Goal: Task Accomplishment & Management: Manage account settings

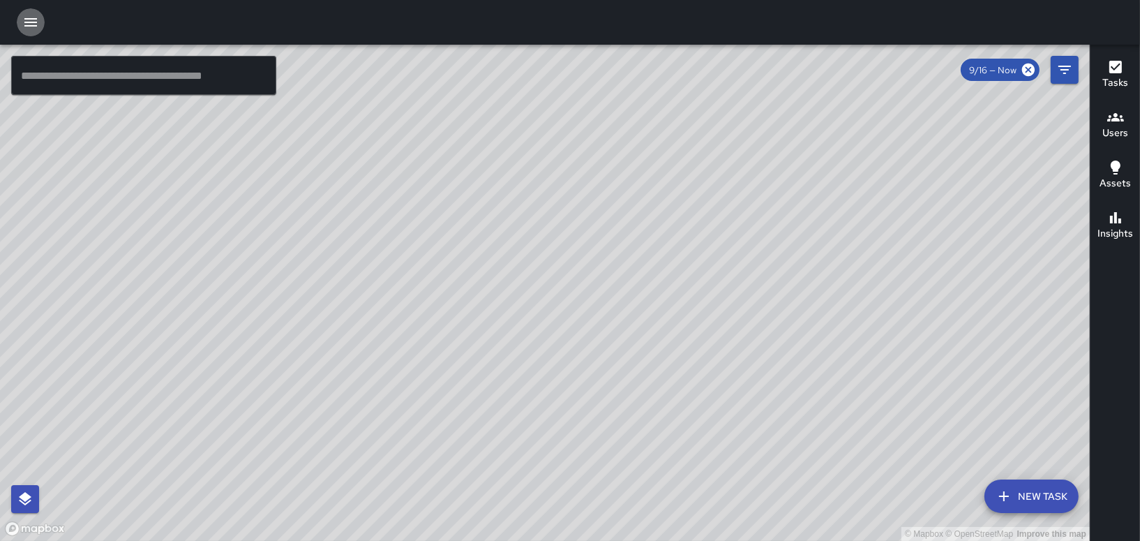
click at [22, 22] on icon "button" at bounding box center [30, 22] width 17 height 17
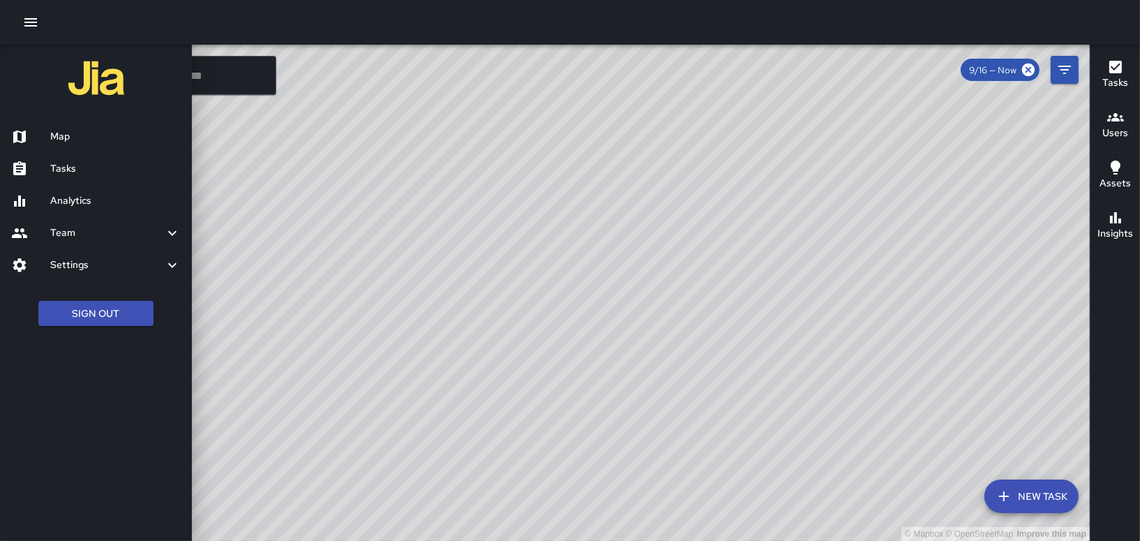
click at [58, 169] on h6 "Tasks" at bounding box center [115, 168] width 130 height 15
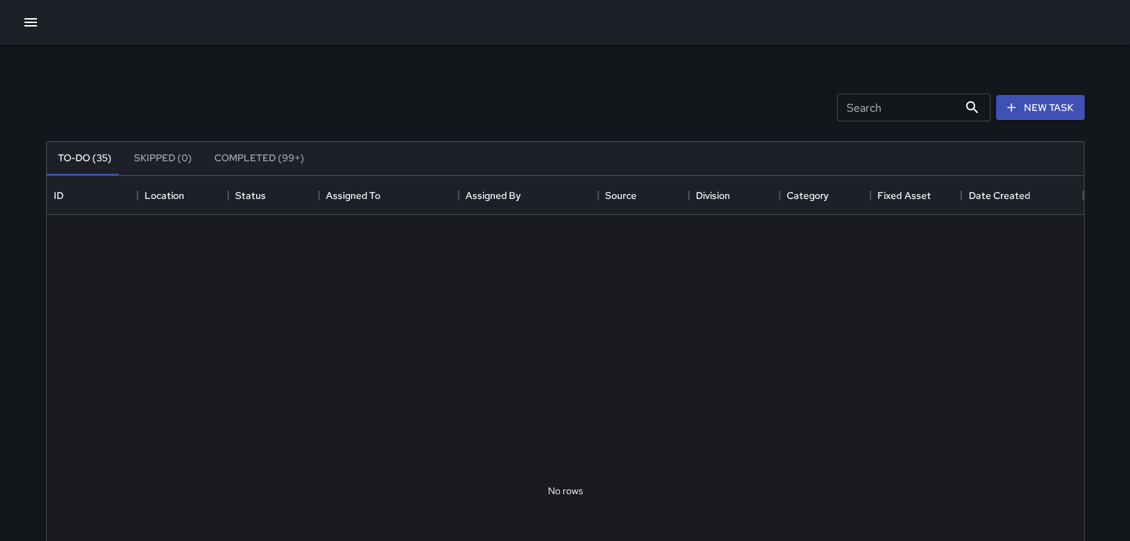
scroll to position [580, 1026]
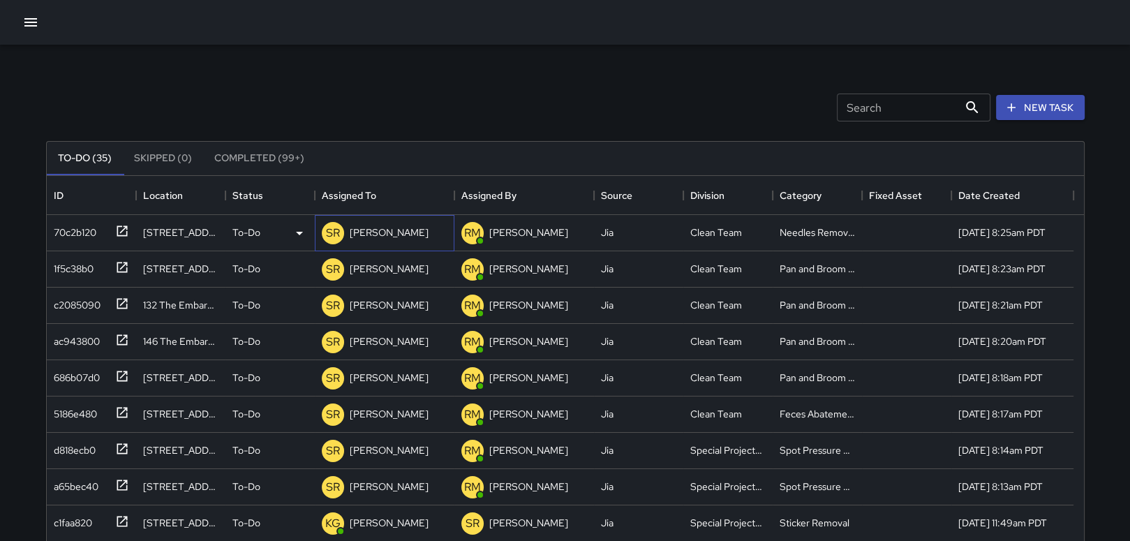
click at [402, 232] on p "[PERSON_NAME]" at bounding box center [389, 232] width 79 height 14
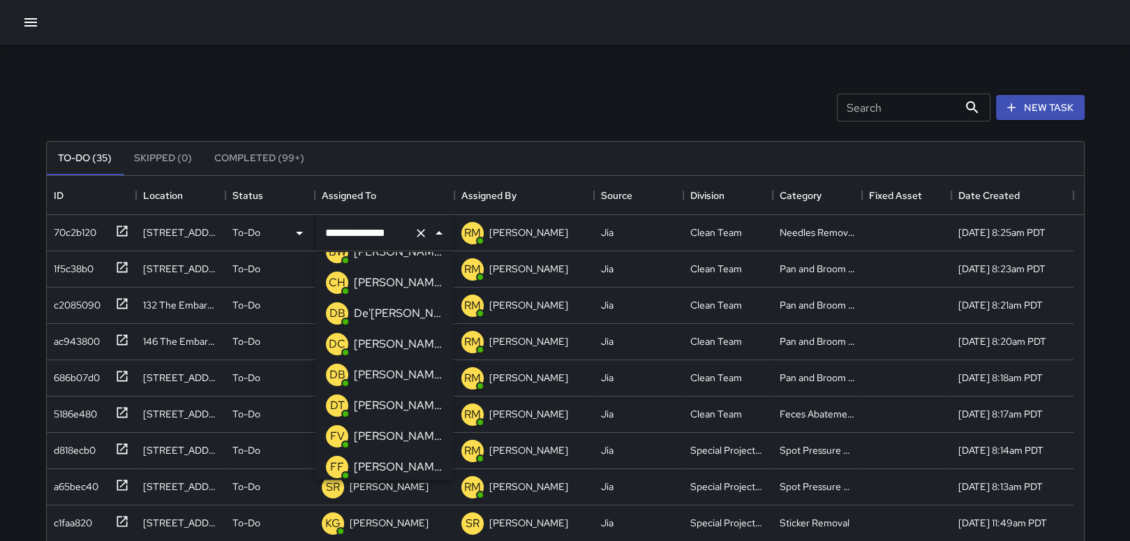
scroll to position [130, 0]
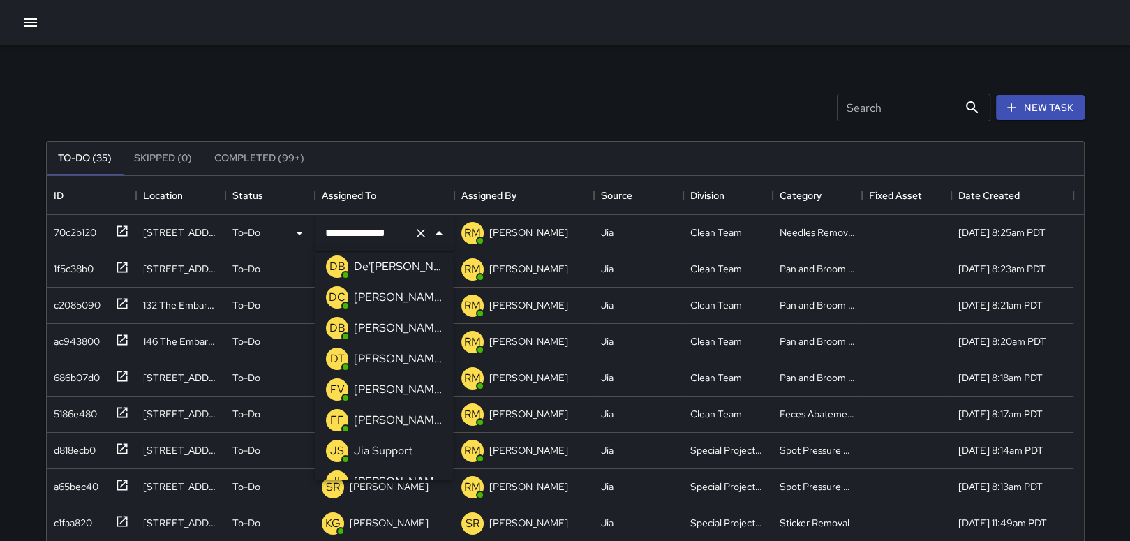
click at [395, 390] on p "[PERSON_NAME]" at bounding box center [398, 389] width 88 height 17
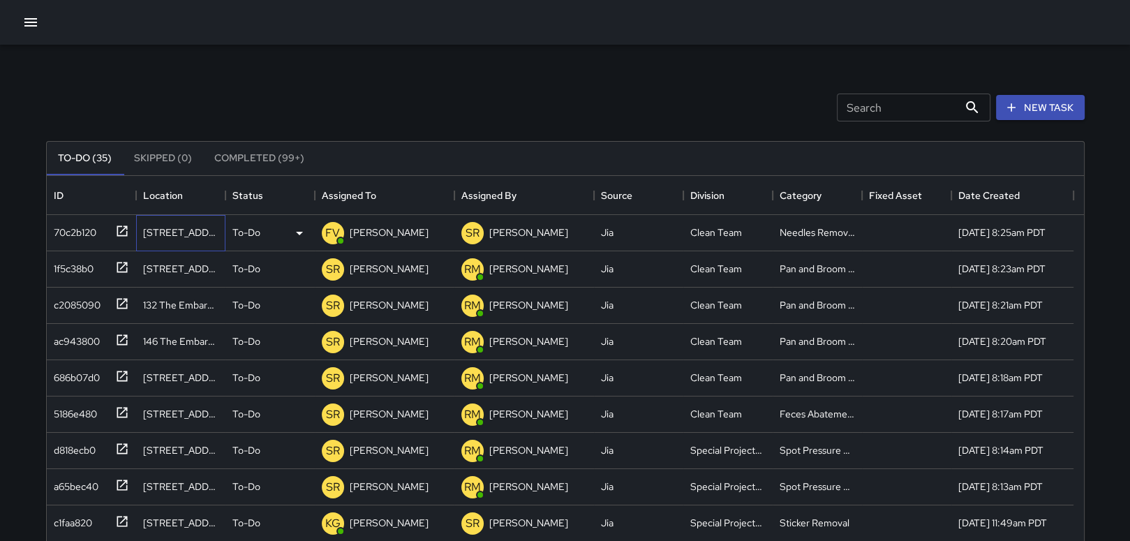
click at [150, 233] on div "[STREET_ADDRESS]" at bounding box center [180, 232] width 75 height 14
click at [119, 225] on icon at bounding box center [122, 230] width 10 height 10
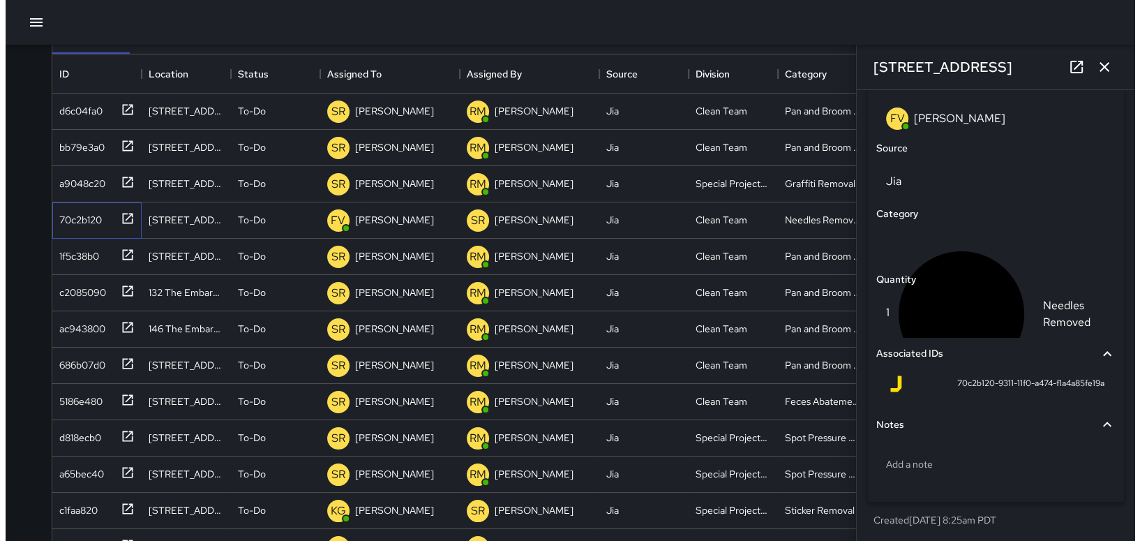
scroll to position [882, 0]
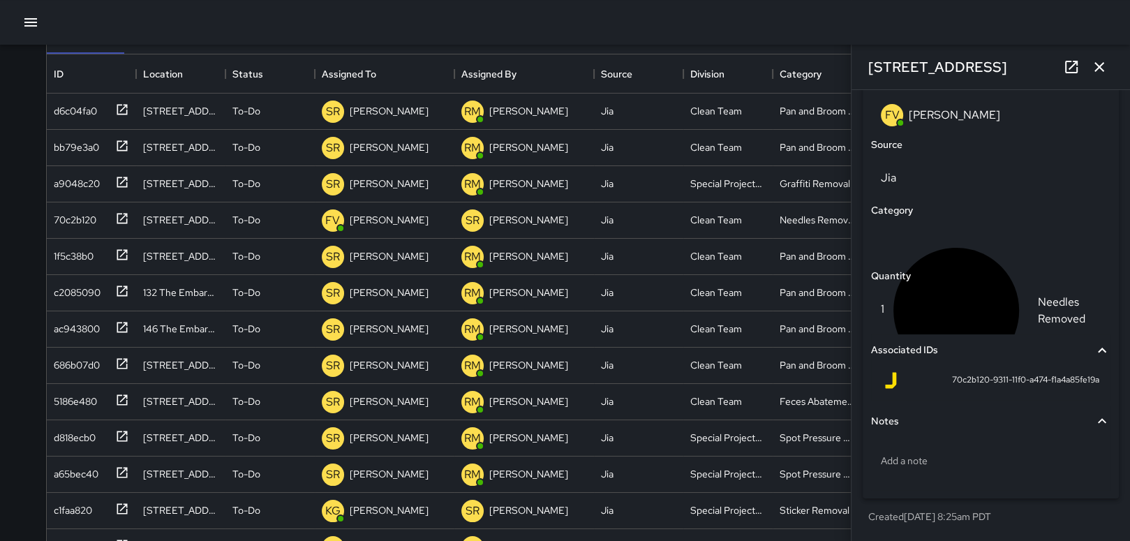
click at [29, 23] on icon "button" at bounding box center [30, 22] width 17 height 17
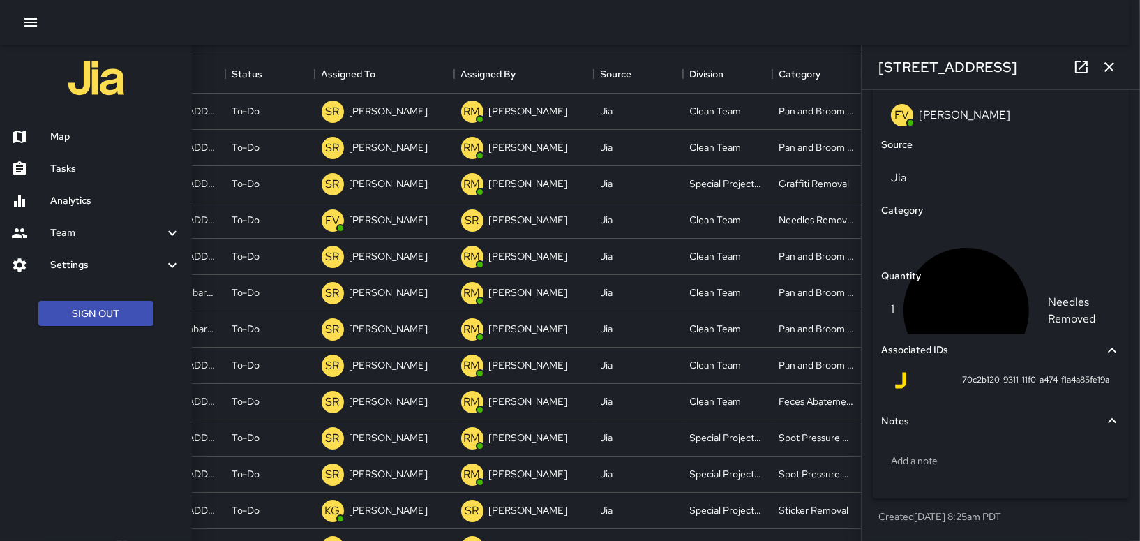
click at [59, 143] on h6 "Map" at bounding box center [115, 136] width 130 height 15
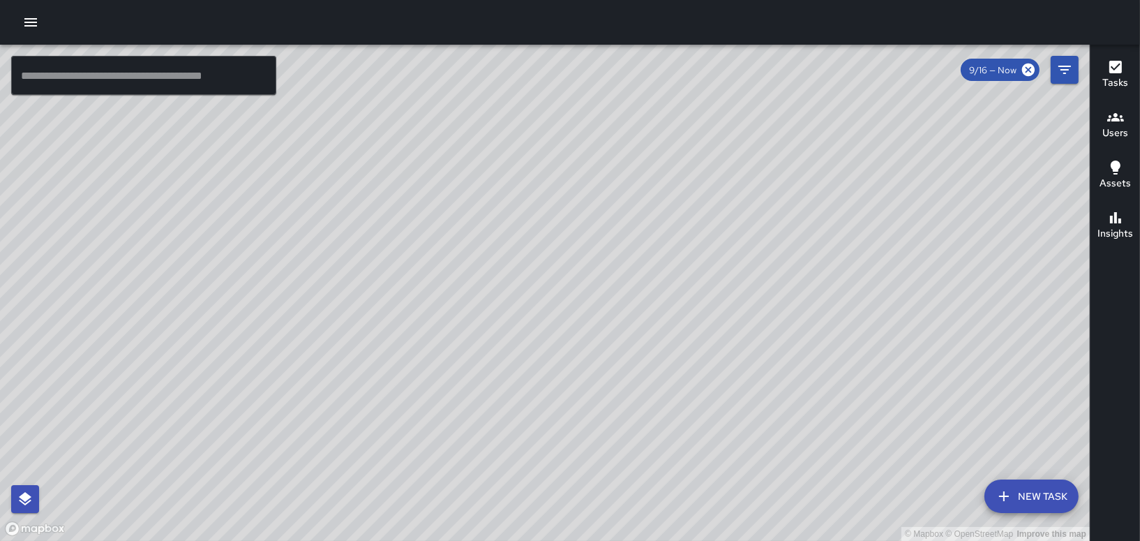
drag, startPoint x: 662, startPoint y: 243, endPoint x: 463, endPoint y: 234, distance: 199.1
click at [463, 234] on div "© Mapbox © OpenStreetMap Improve this map" at bounding box center [545, 293] width 1090 height 496
drag, startPoint x: 715, startPoint y: 348, endPoint x: 865, endPoint y: 571, distance: 268.4
click at [865, 540] on html "© Mapbox © OpenStreetMap Improve this map ​ New Task 9/16 — Now Map Layers Task…" at bounding box center [570, 270] width 1140 height 541
drag, startPoint x: 754, startPoint y: 378, endPoint x: 822, endPoint y: 561, distance: 195.6
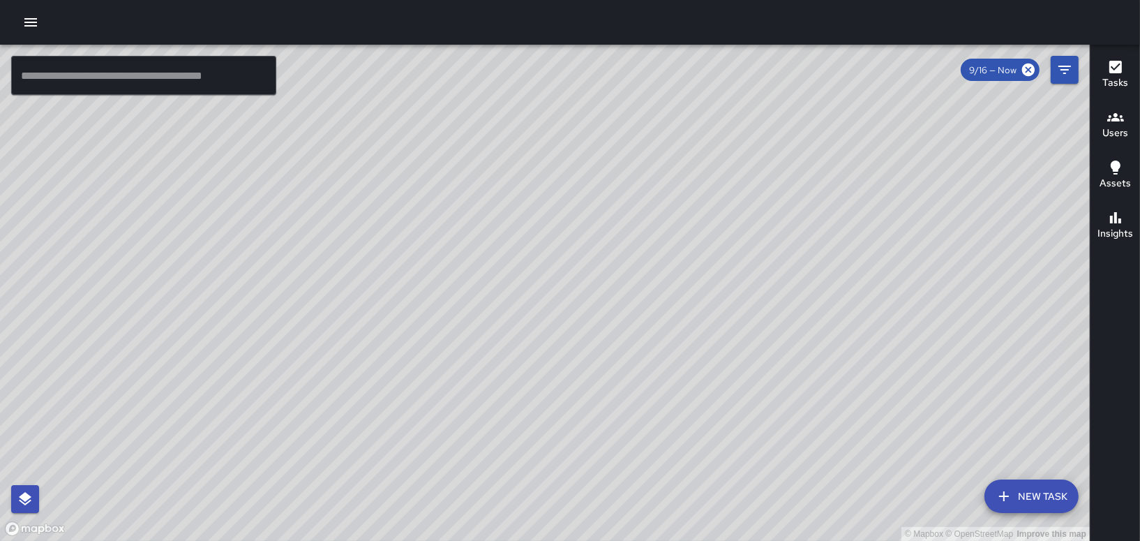
click at [822, 540] on html "© Mapbox © OpenStreetMap Improve this map ​ New Task 9/16 — Now Map Layers Task…" at bounding box center [570, 270] width 1140 height 541
drag, startPoint x: 662, startPoint y: 412, endPoint x: 580, endPoint y: 100, distance: 321.8
click at [321, 0] on html "© Mapbox © OpenStreetMap Improve this map ​ New Task 9/16 — Now Map Layers Task…" at bounding box center [570, 270] width 1140 height 541
drag, startPoint x: 930, startPoint y: 304, endPoint x: 699, endPoint y: 326, distance: 232.7
click at [699, 326] on div "© Mapbox © OpenStreetMap Improve this map" at bounding box center [545, 293] width 1090 height 496
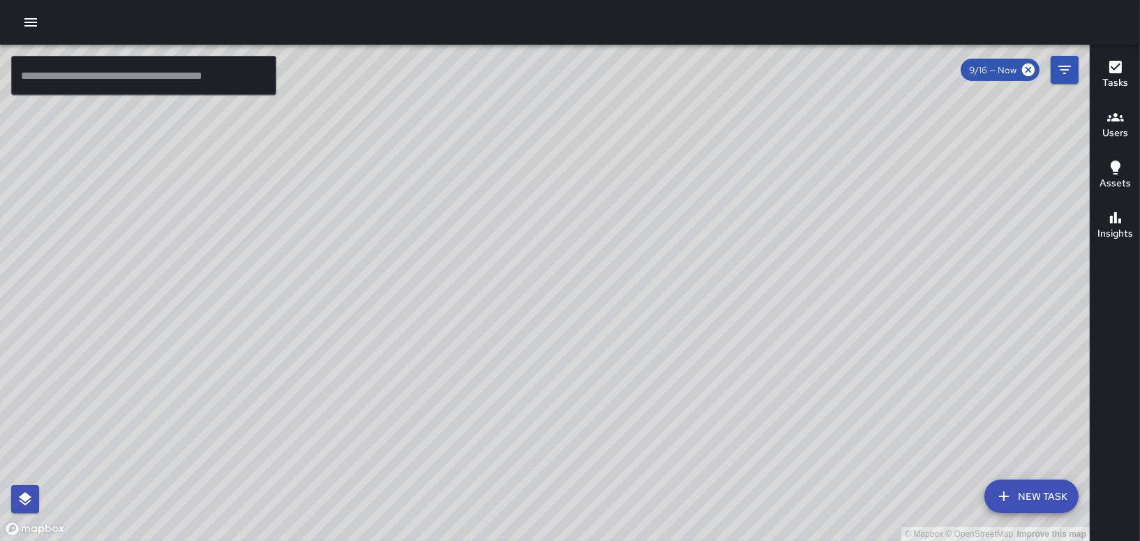
drag, startPoint x: 798, startPoint y: 251, endPoint x: 768, endPoint y: 279, distance: 41.5
click at [768, 279] on div "© Mapbox © OpenStreetMap Improve this map" at bounding box center [545, 293] width 1090 height 496
drag, startPoint x: 776, startPoint y: 317, endPoint x: 617, endPoint y: 468, distance: 219.6
click at [617, 468] on div "© Mapbox © OpenStreetMap Improve this map" at bounding box center [545, 293] width 1090 height 496
click at [597, 440] on div "© Mapbox © OpenStreetMap Improve this map" at bounding box center [545, 293] width 1090 height 496
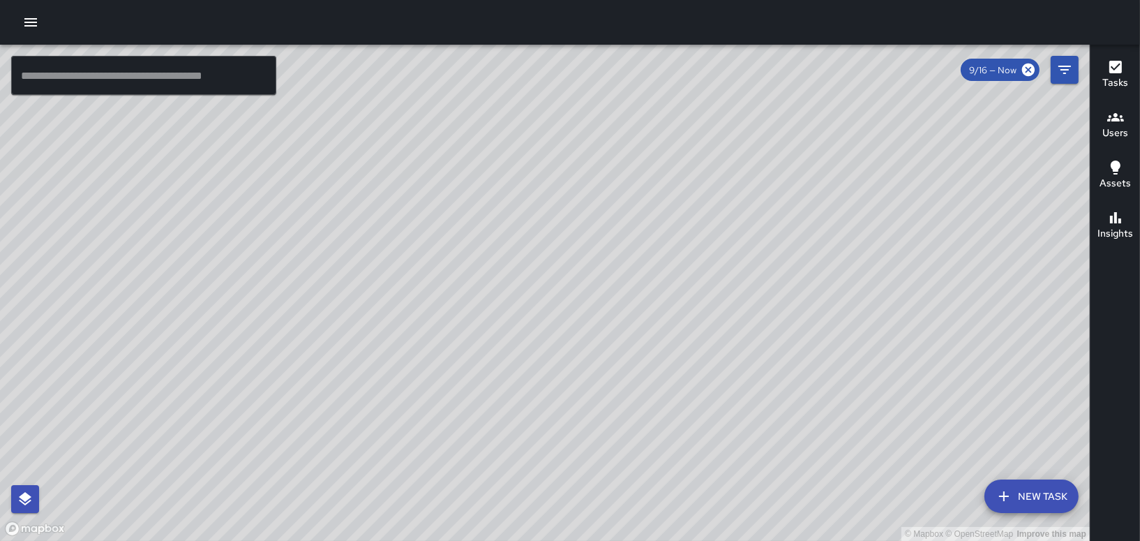
drag, startPoint x: 571, startPoint y: 304, endPoint x: 629, endPoint y: 525, distance: 228.8
click at [629, 525] on div "© Mapbox © OpenStreetMap Improve this map" at bounding box center [545, 293] width 1090 height 496
drag, startPoint x: 595, startPoint y: 289, endPoint x: 580, endPoint y: 350, distance: 63.3
click at [580, 350] on div "© Mapbox © OpenStreetMap Improve this map" at bounding box center [545, 293] width 1090 height 496
click at [30, 17] on icon "button" at bounding box center [30, 22] width 17 height 17
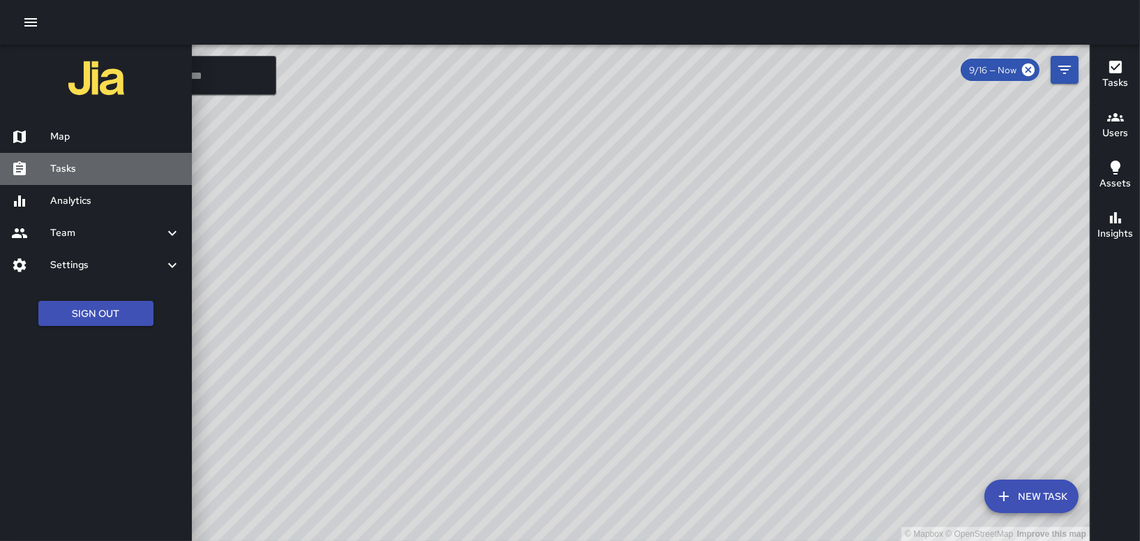
click at [69, 159] on div "Tasks" at bounding box center [96, 169] width 192 height 32
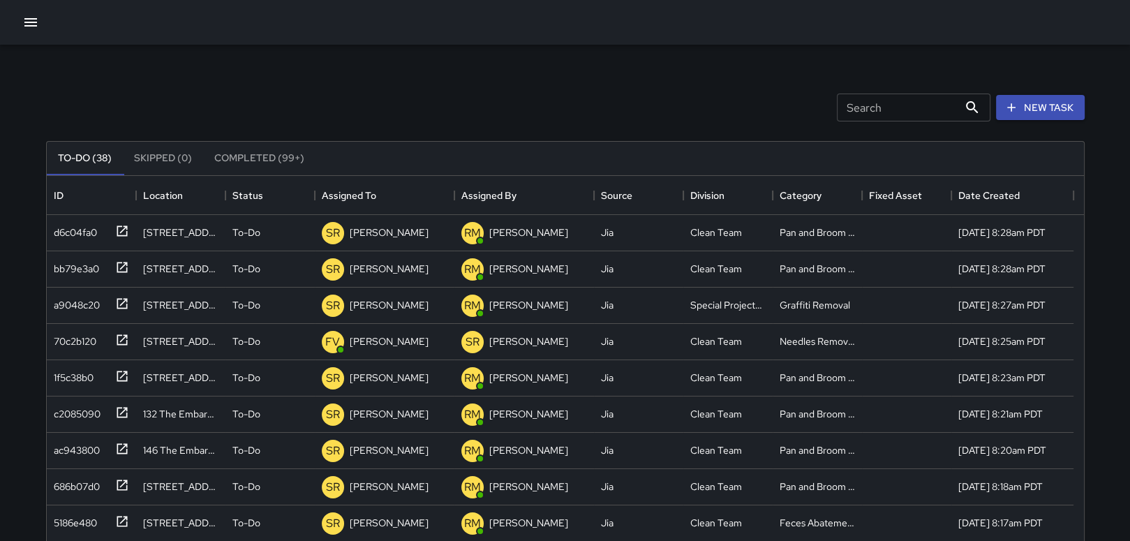
scroll to position [580, 1026]
click at [401, 344] on p "[PERSON_NAME]" at bounding box center [389, 341] width 79 height 14
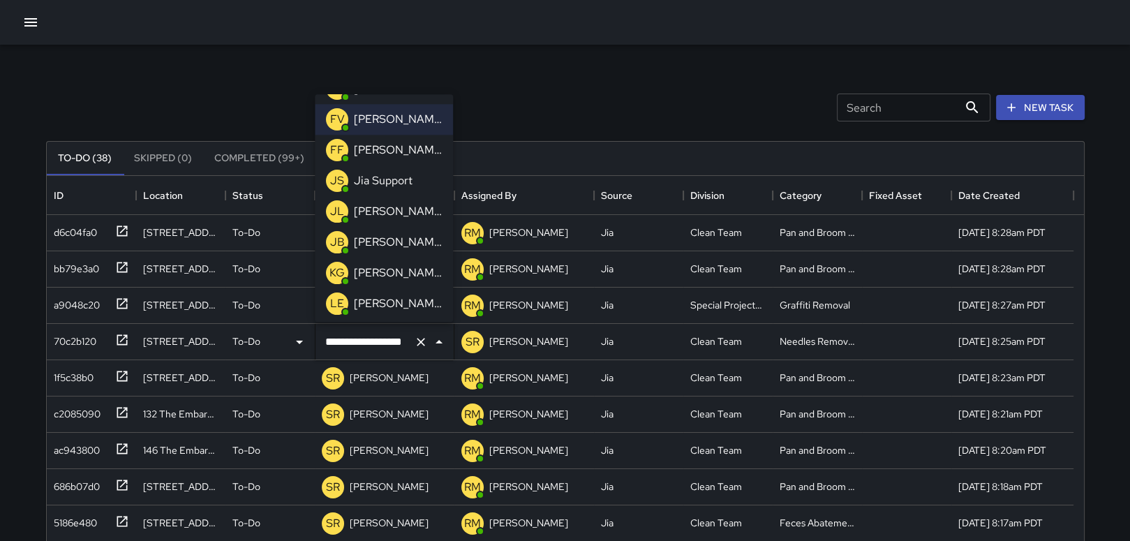
scroll to position [269, 0]
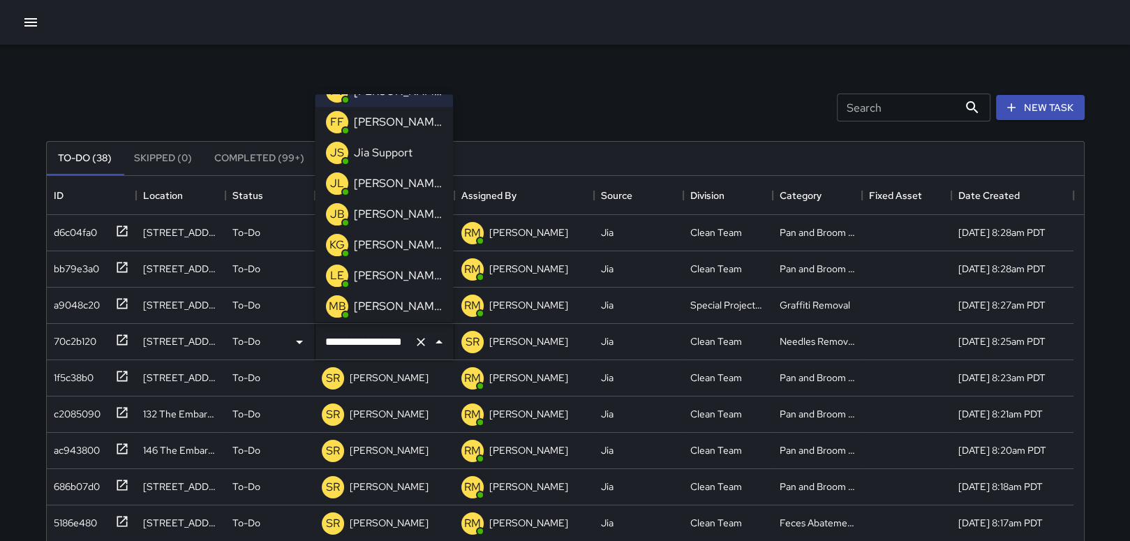
click at [395, 241] on p "[PERSON_NAME]" at bounding box center [398, 245] width 88 height 17
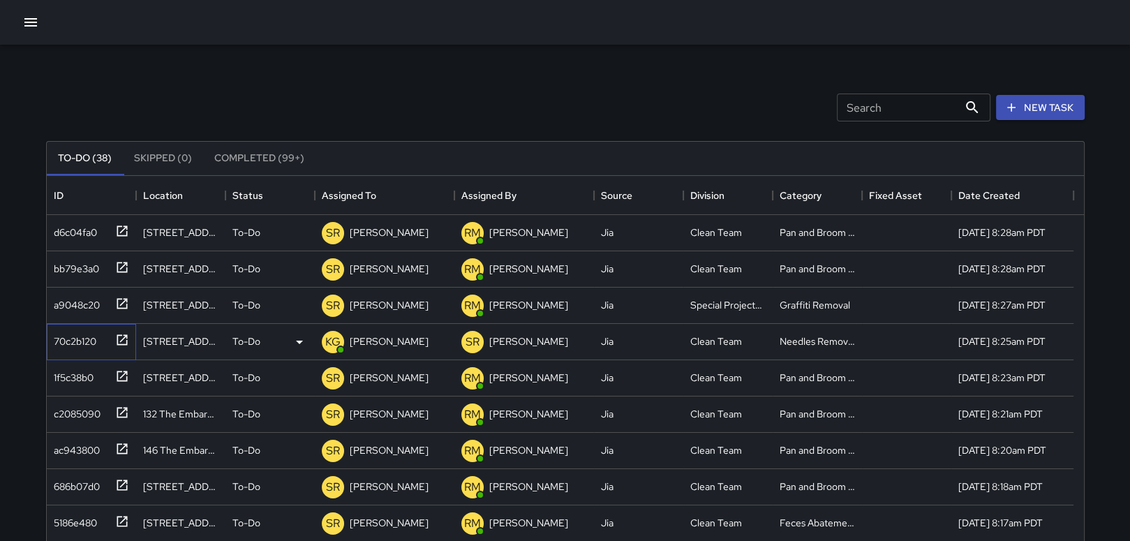
click at [119, 338] on icon at bounding box center [122, 340] width 14 height 14
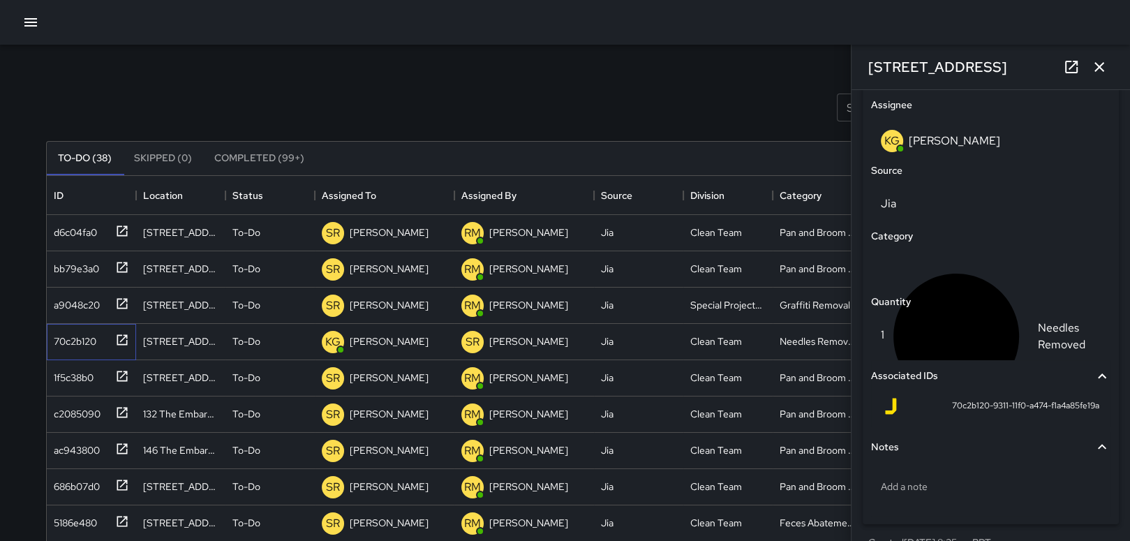
scroll to position [882, 0]
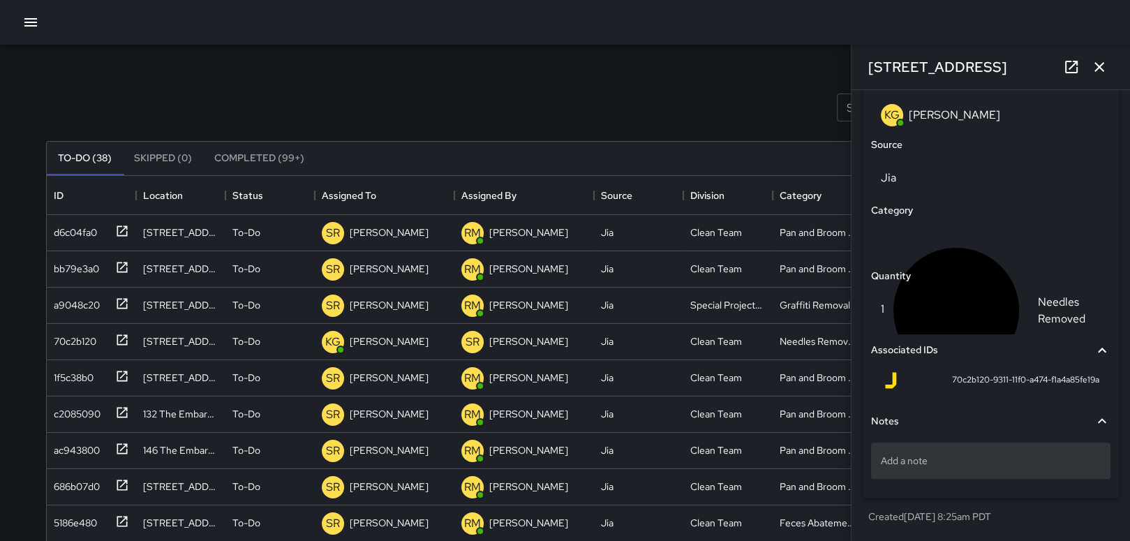
click at [905, 461] on p "Add a note" at bounding box center [991, 461] width 220 height 14
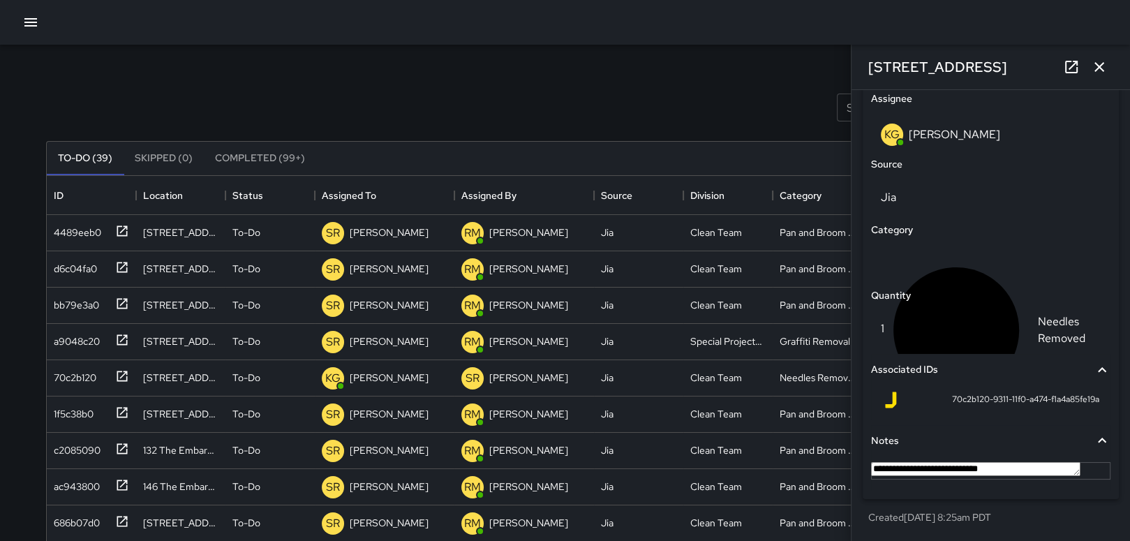
type textarea "**********"
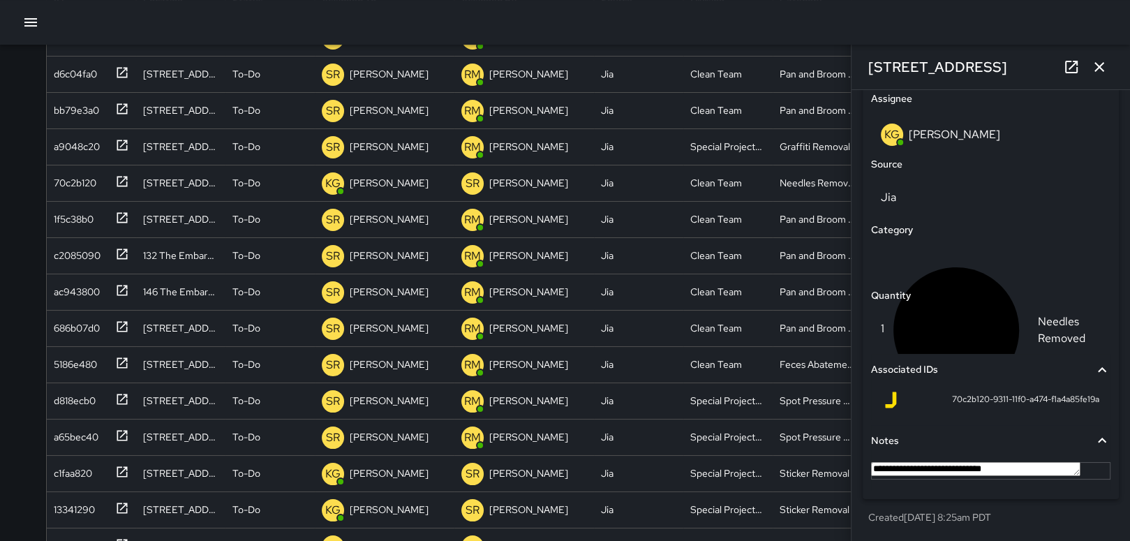
click at [1029, 514] on p "Created [DATE] 8:25am PDT" at bounding box center [990, 517] width 245 height 14
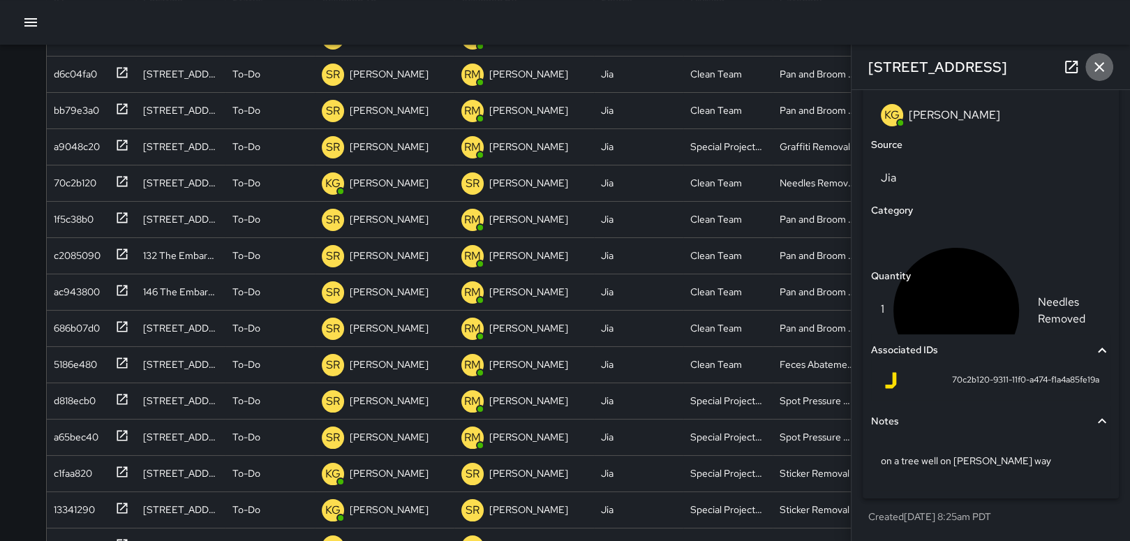
click at [1101, 66] on icon "button" at bounding box center [1099, 67] width 17 height 17
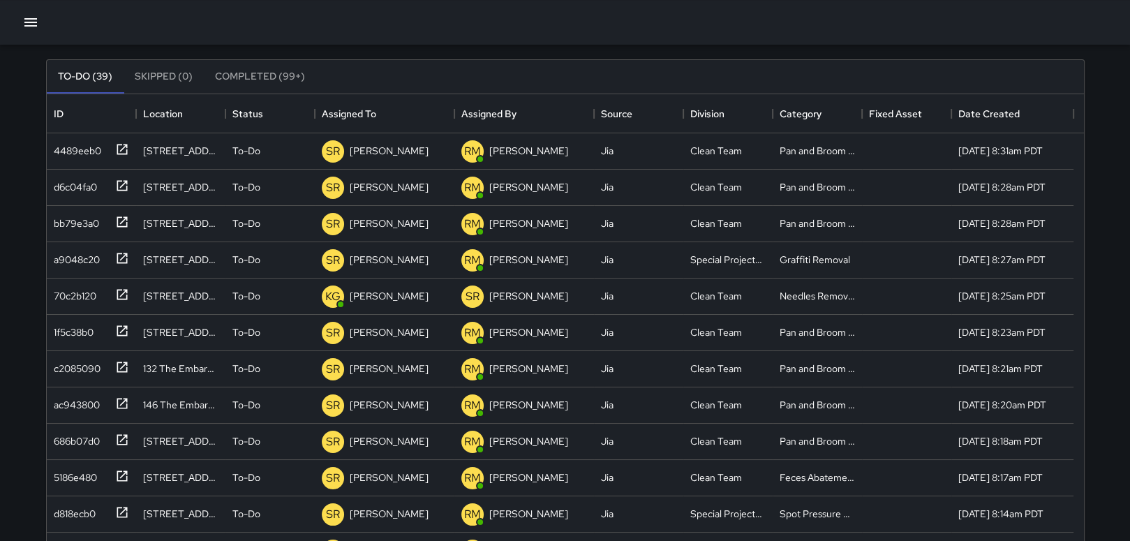
scroll to position [36, 0]
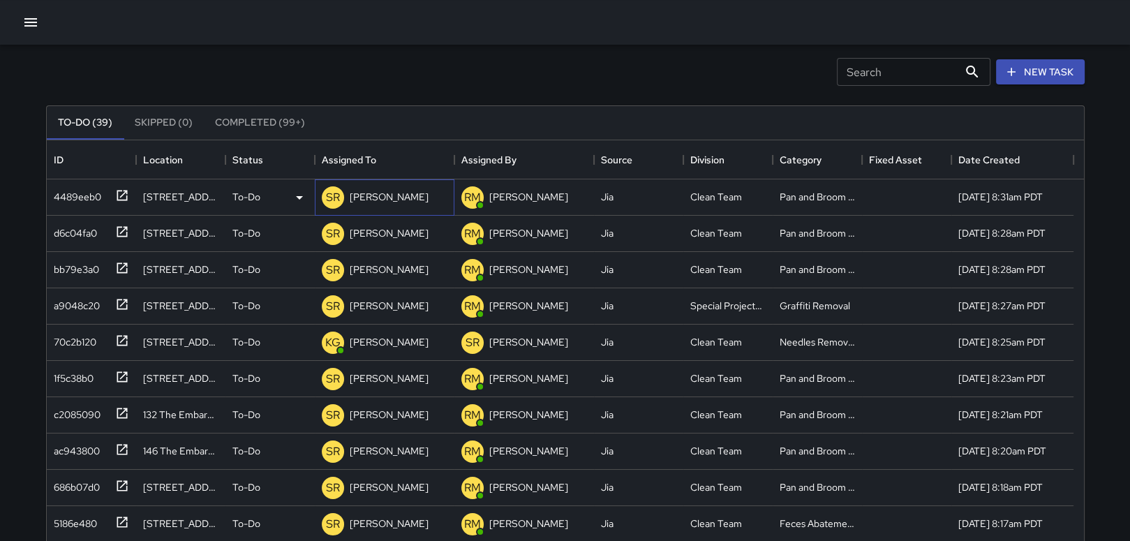
click at [363, 192] on p "[PERSON_NAME]" at bounding box center [389, 197] width 79 height 14
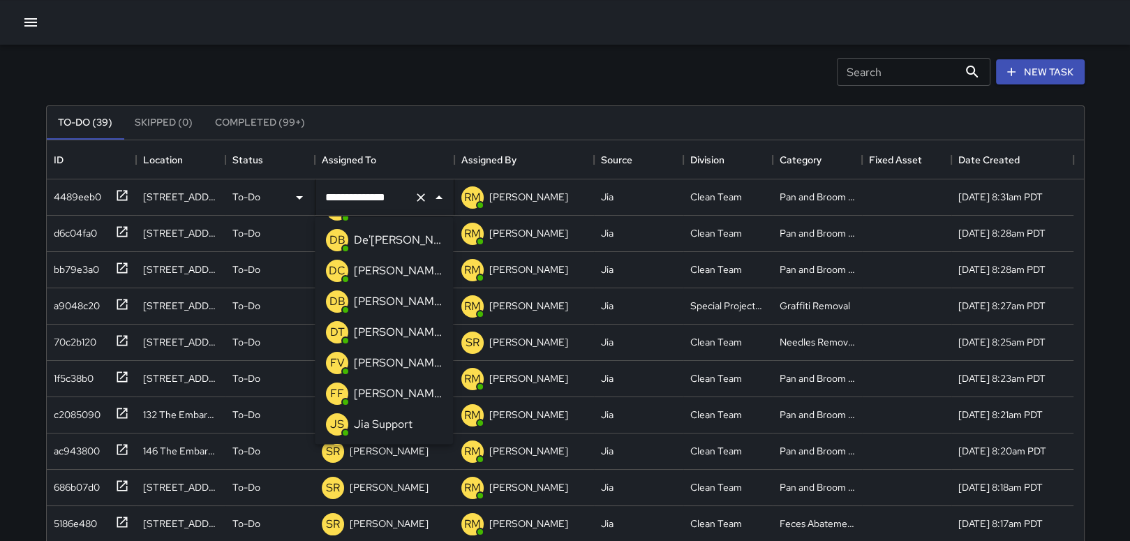
scroll to position [149, 0]
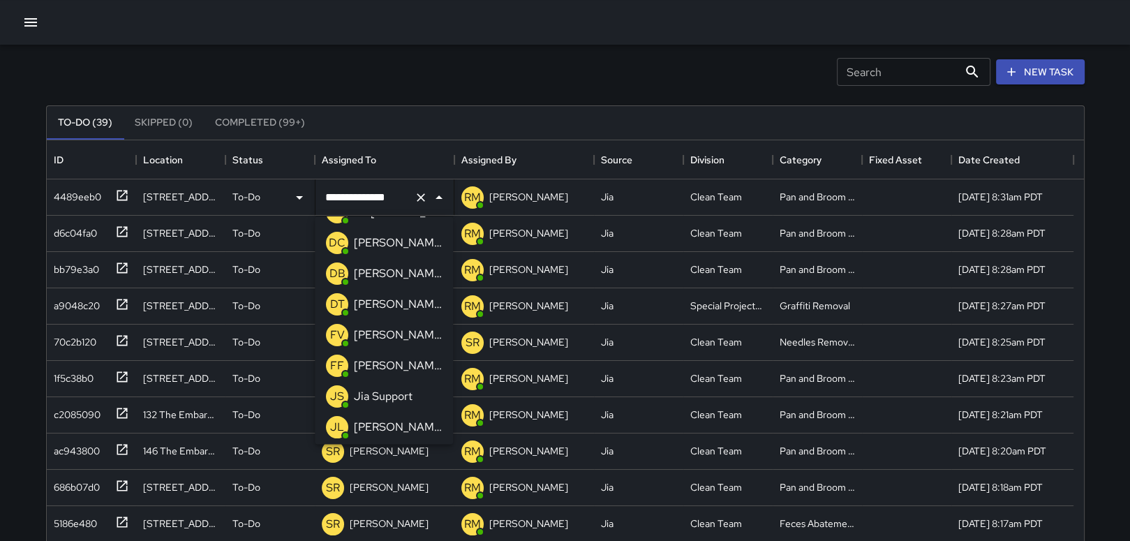
click at [381, 327] on p "[PERSON_NAME]" at bounding box center [398, 335] width 88 height 17
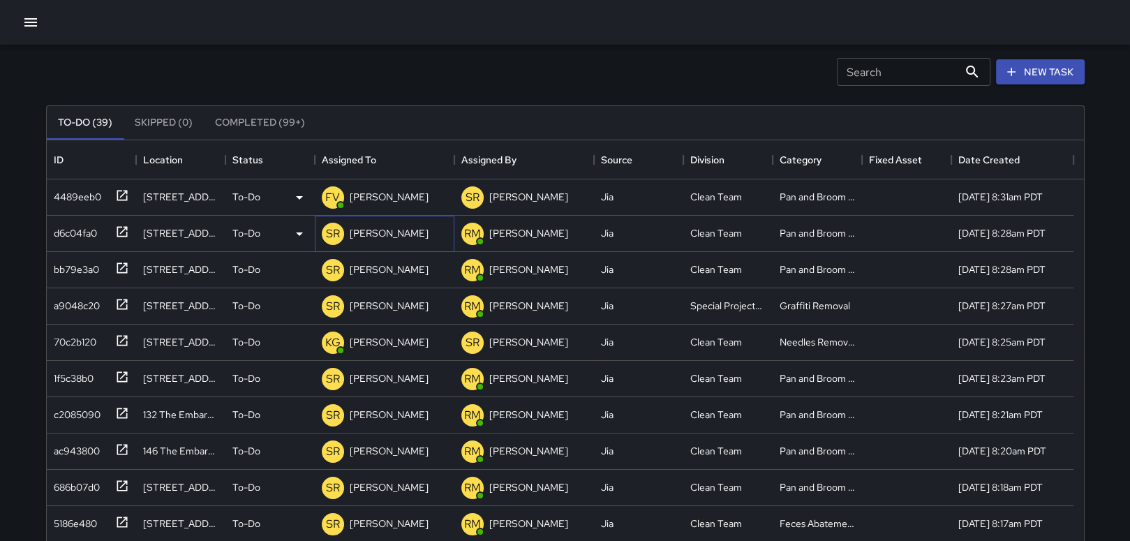
click at [369, 229] on p "[PERSON_NAME]" at bounding box center [389, 233] width 79 height 14
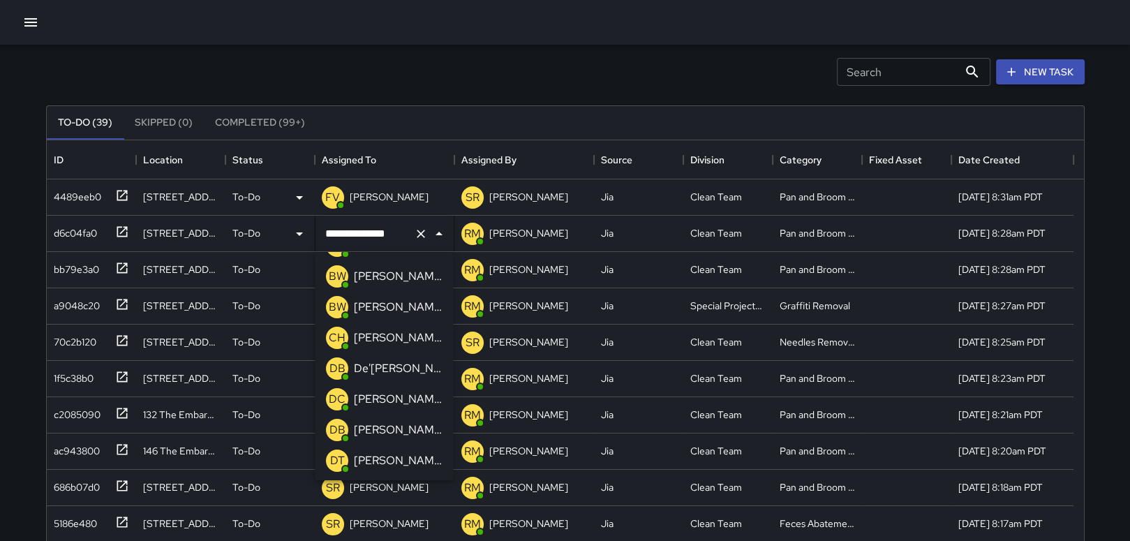
scroll to position [65, 0]
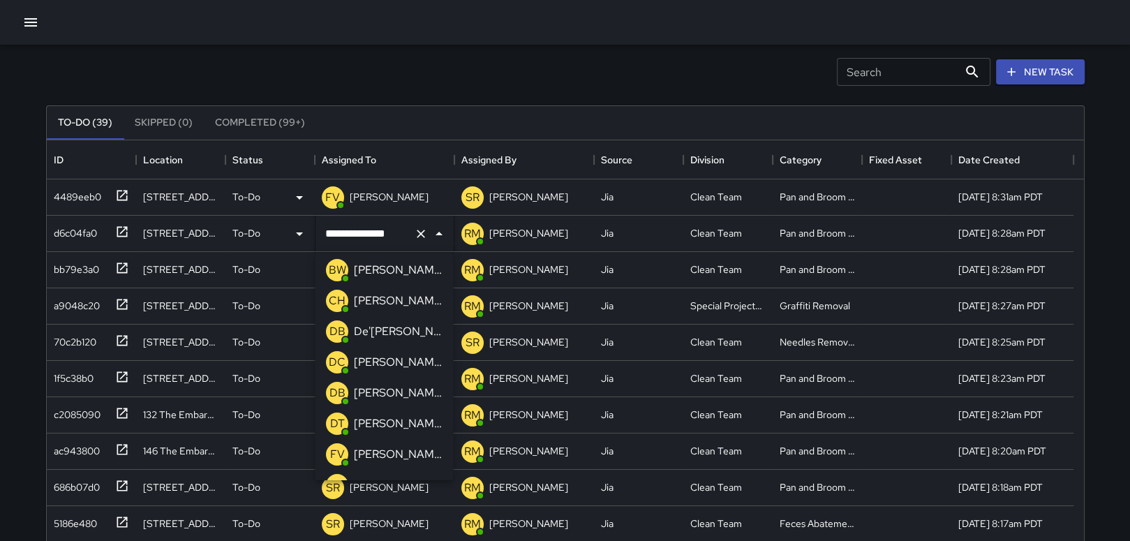
click at [391, 452] on p "[PERSON_NAME]" at bounding box center [398, 454] width 88 height 17
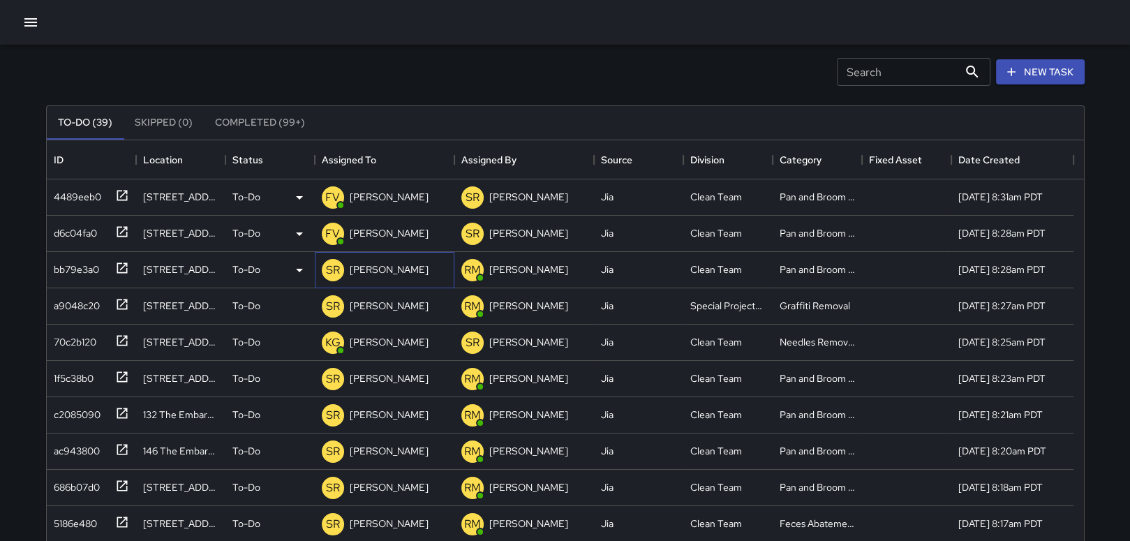
click at [358, 271] on p "[PERSON_NAME]" at bounding box center [389, 269] width 79 height 14
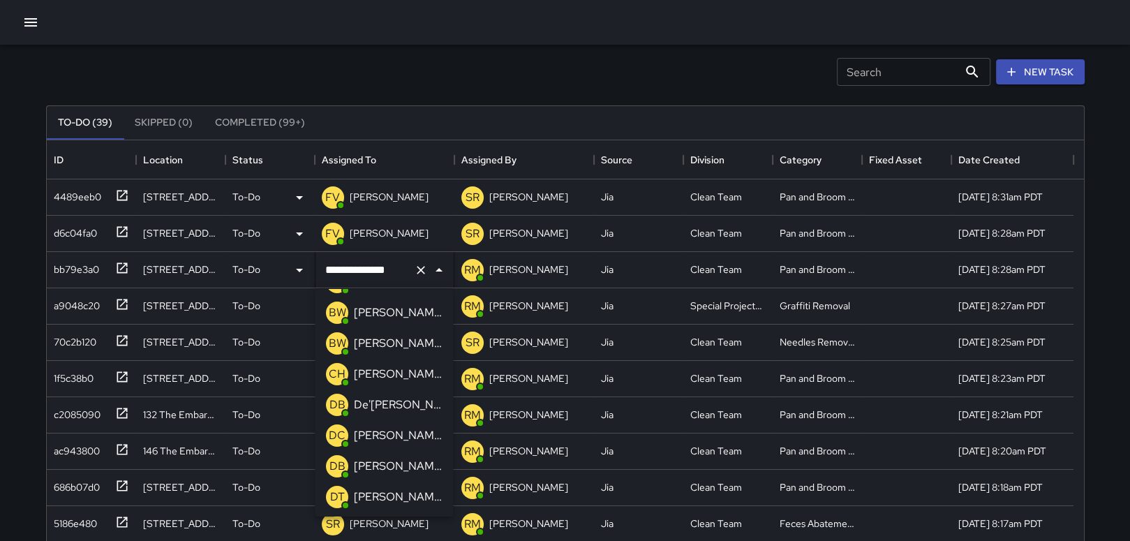
scroll to position [93, 0]
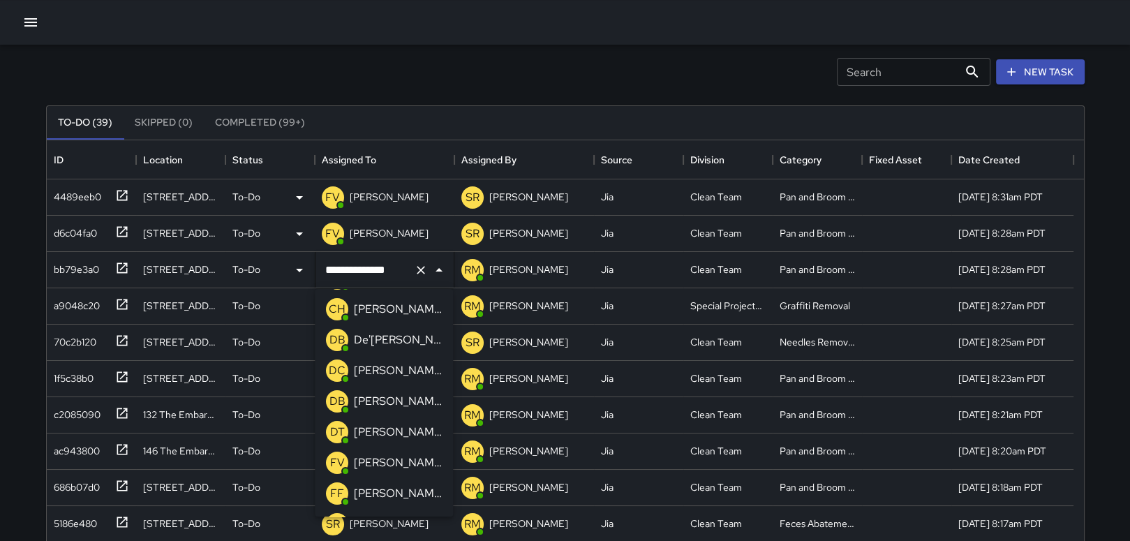
click at [399, 463] on p "[PERSON_NAME]" at bounding box center [398, 462] width 88 height 17
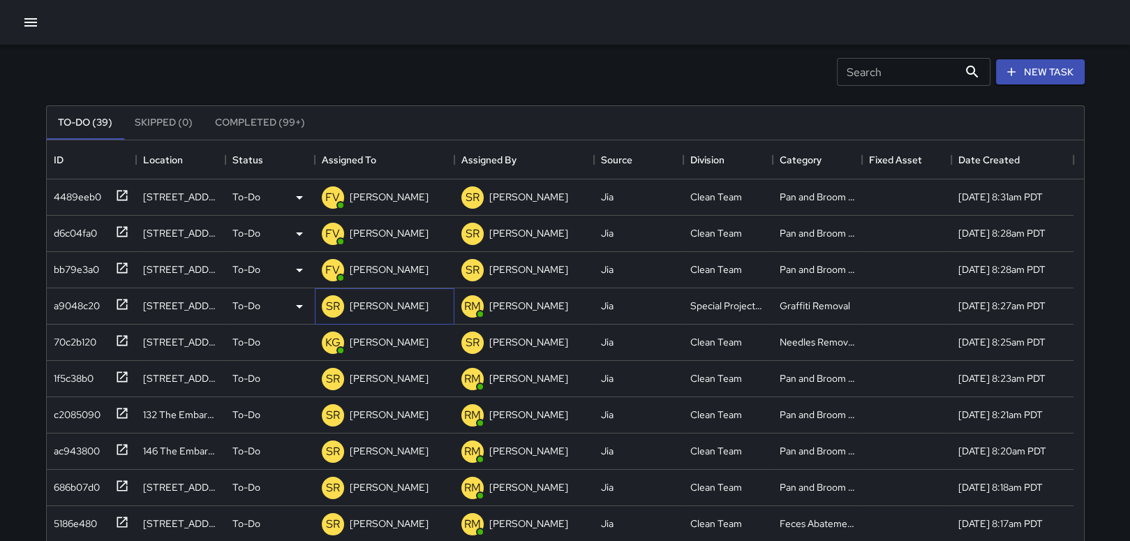
click at [368, 304] on p "[PERSON_NAME]" at bounding box center [389, 306] width 79 height 14
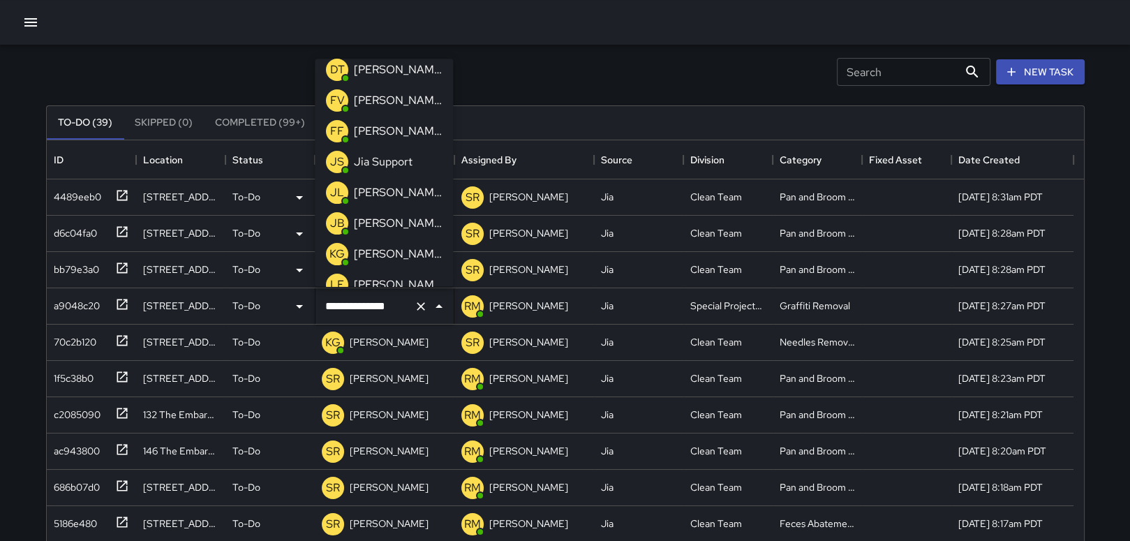
scroll to position [251, 0]
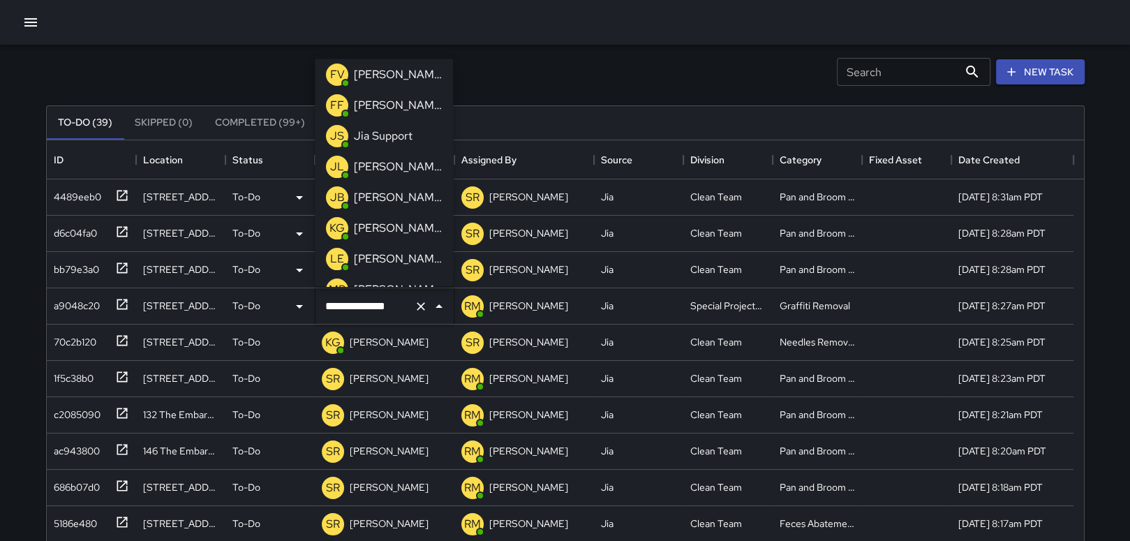
click at [403, 226] on p "[PERSON_NAME]" at bounding box center [398, 228] width 88 height 17
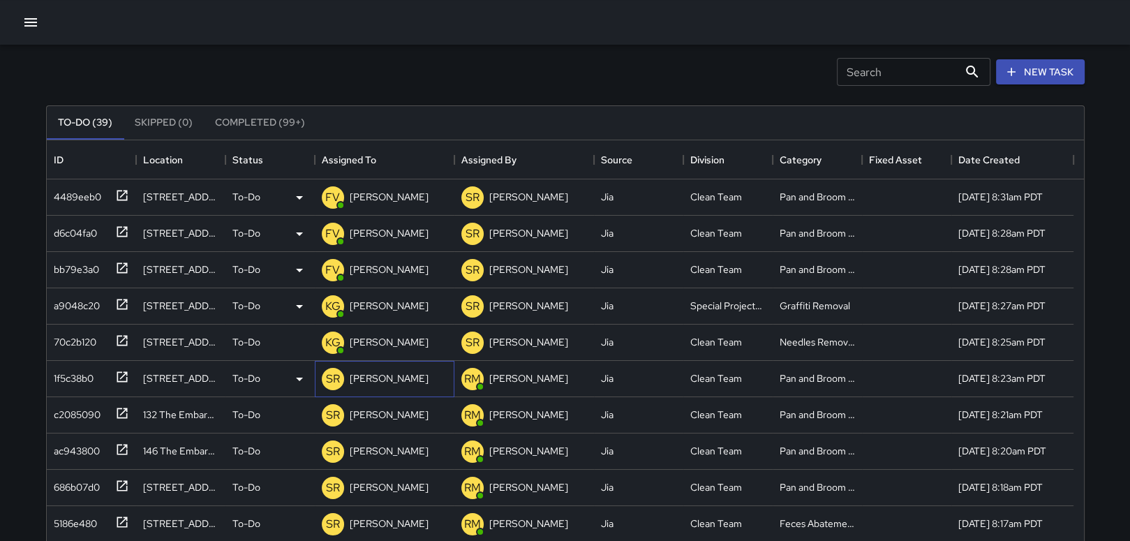
click at [398, 377] on p "[PERSON_NAME]" at bounding box center [389, 378] width 79 height 14
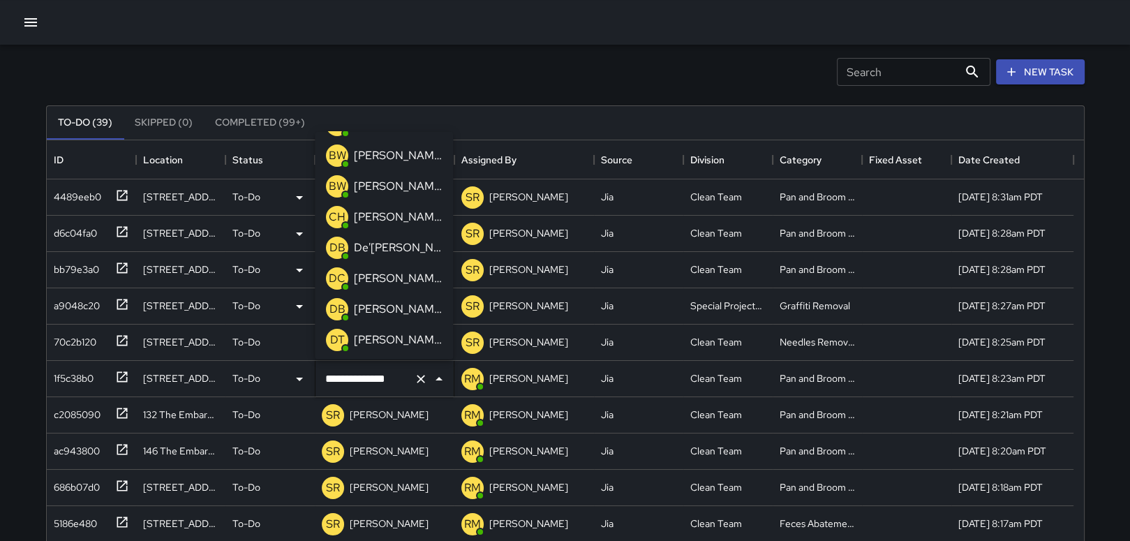
scroll to position [130, 0]
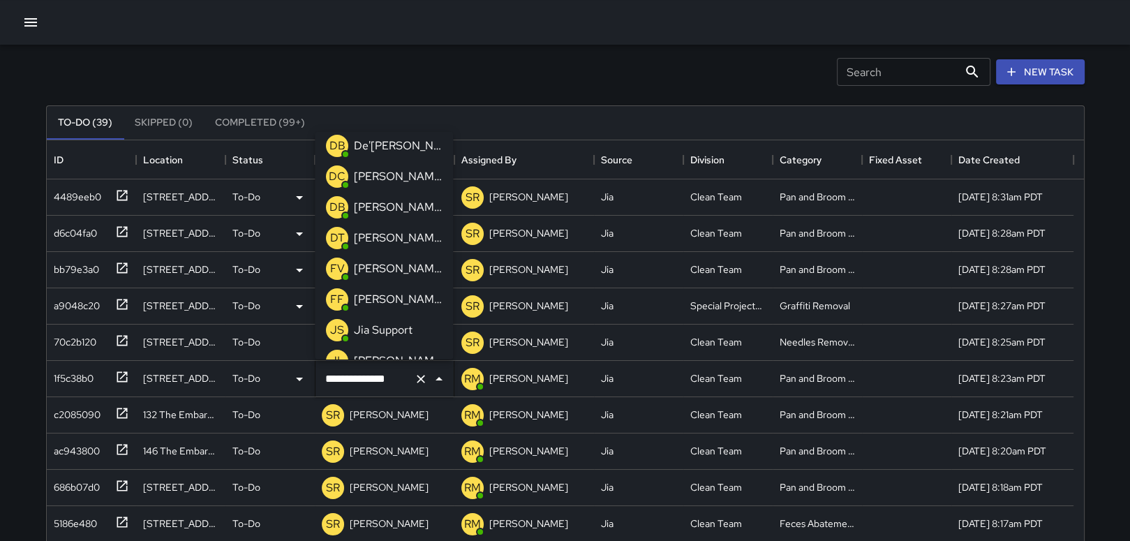
click at [391, 260] on p "[PERSON_NAME]" at bounding box center [398, 268] width 88 height 17
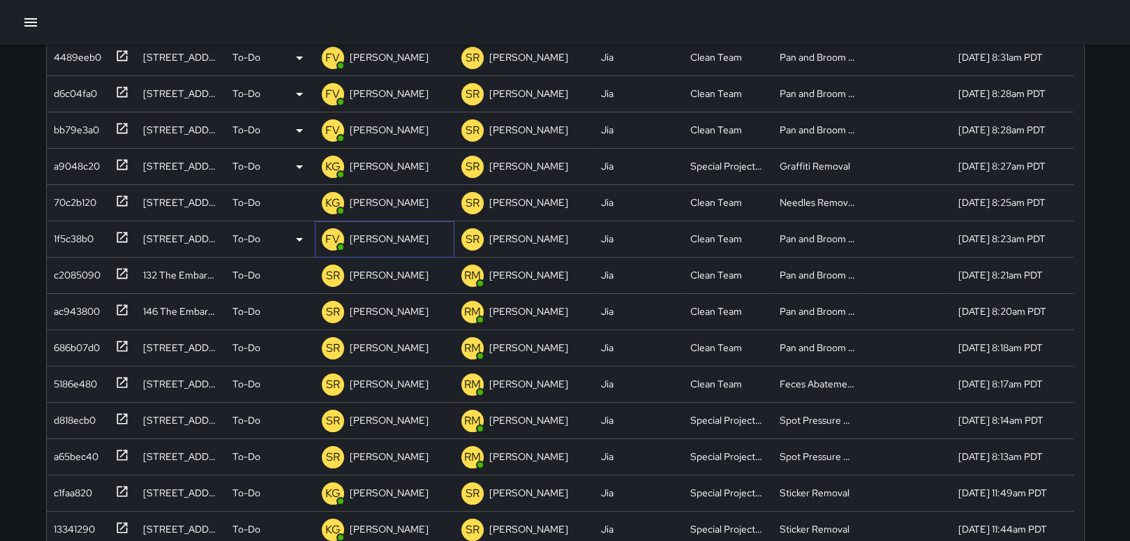
scroll to position [203, 0]
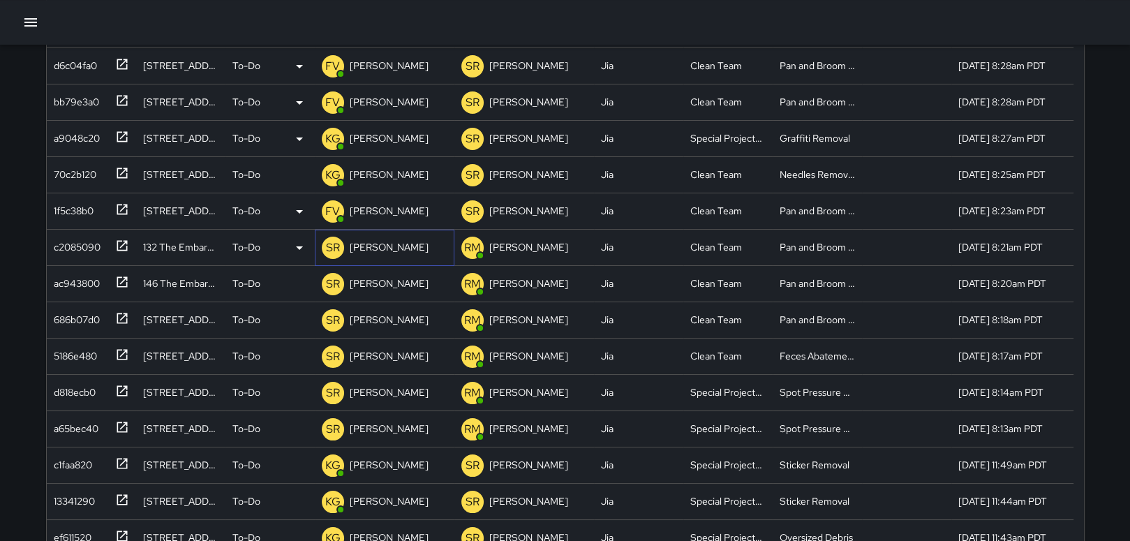
click at [368, 244] on p "[PERSON_NAME]" at bounding box center [389, 247] width 79 height 14
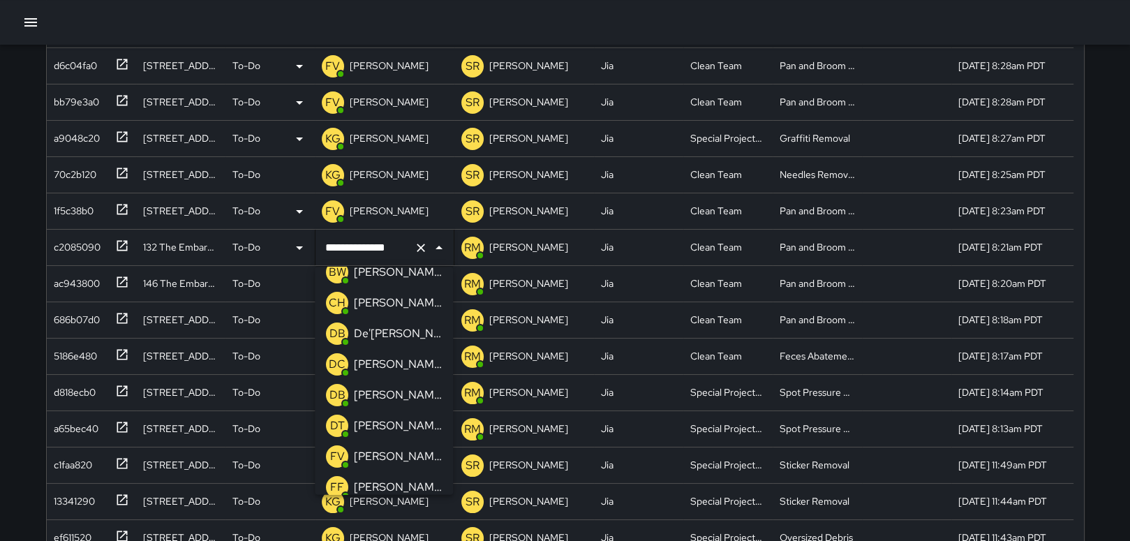
scroll to position [83, 0]
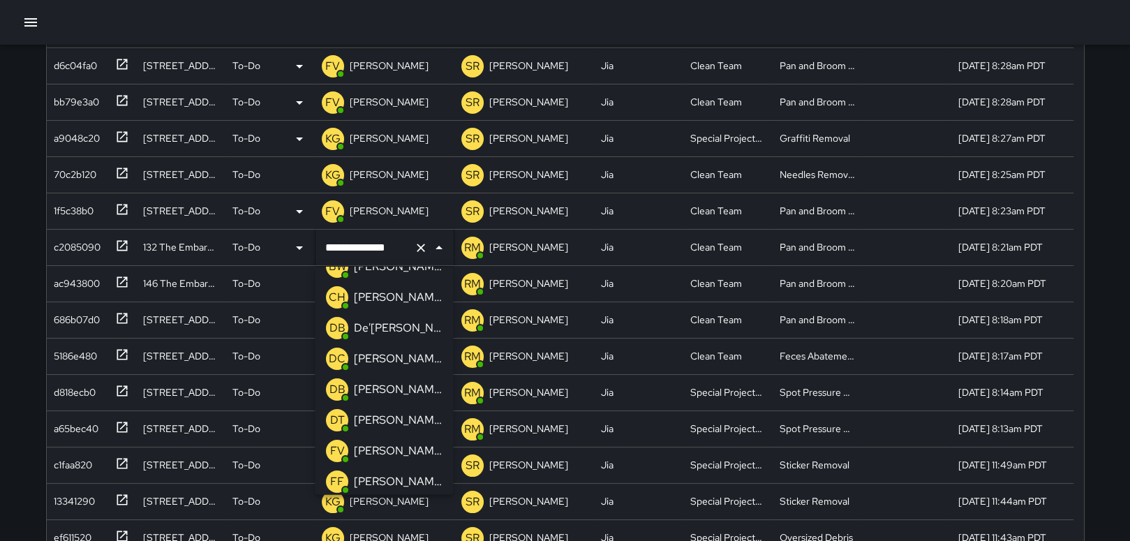
click at [399, 451] on p "[PERSON_NAME]" at bounding box center [398, 450] width 88 height 17
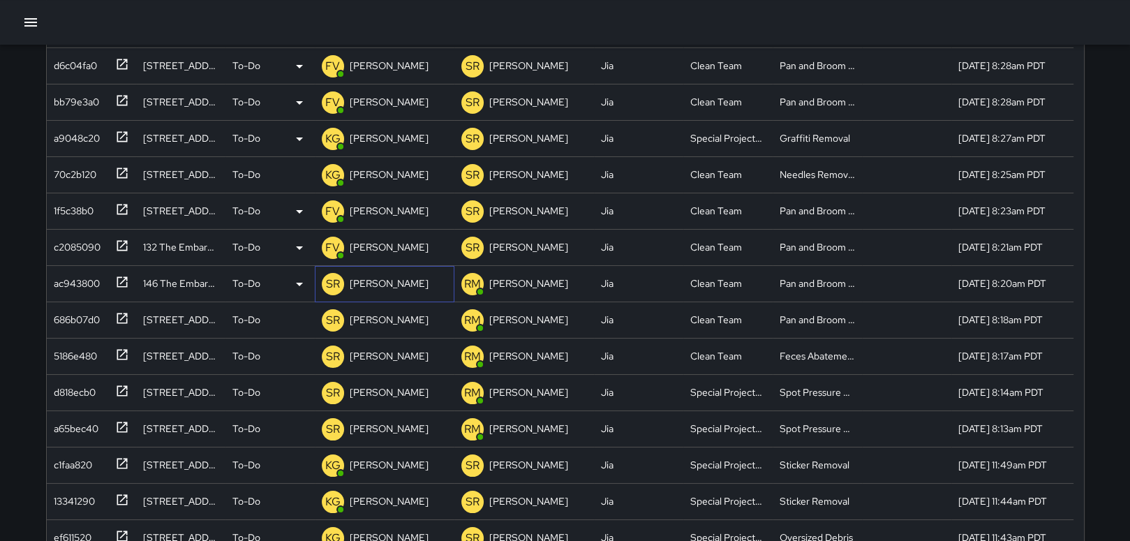
click at [380, 287] on p "[PERSON_NAME]" at bounding box center [389, 283] width 79 height 14
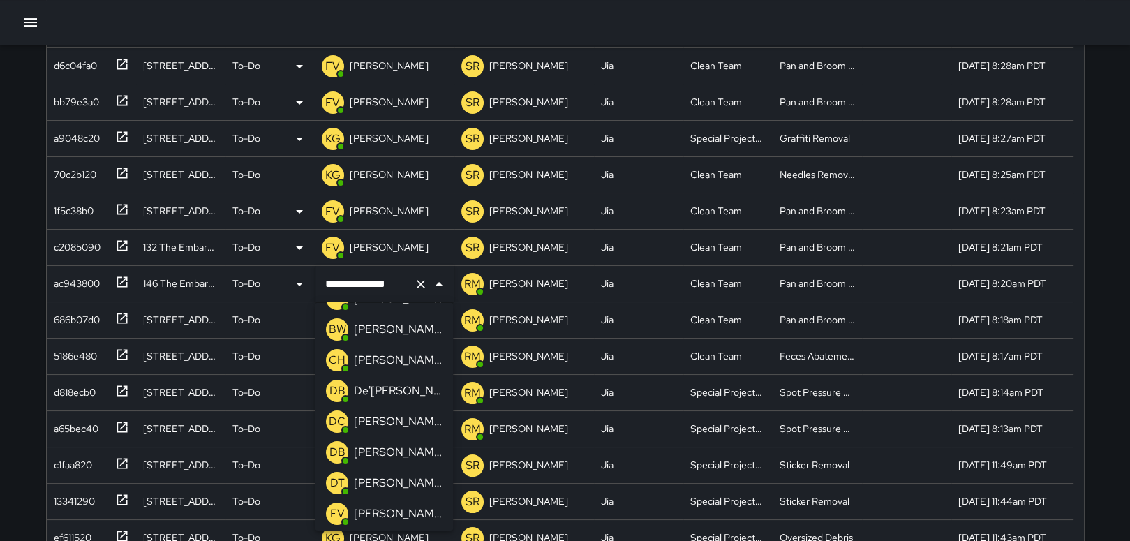
scroll to position [111, 0]
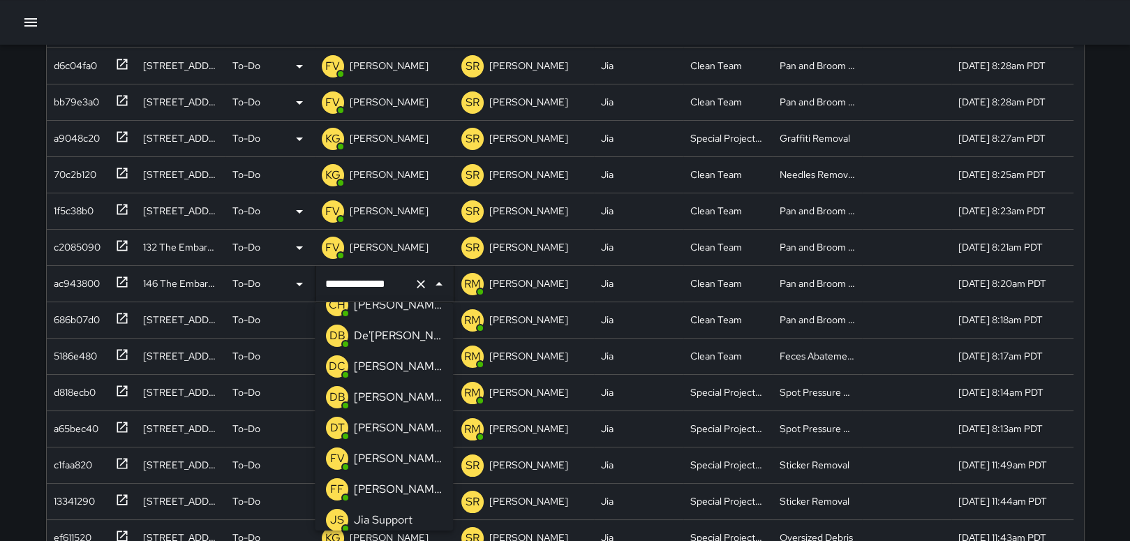
click at [403, 459] on p "[PERSON_NAME]" at bounding box center [398, 458] width 88 height 17
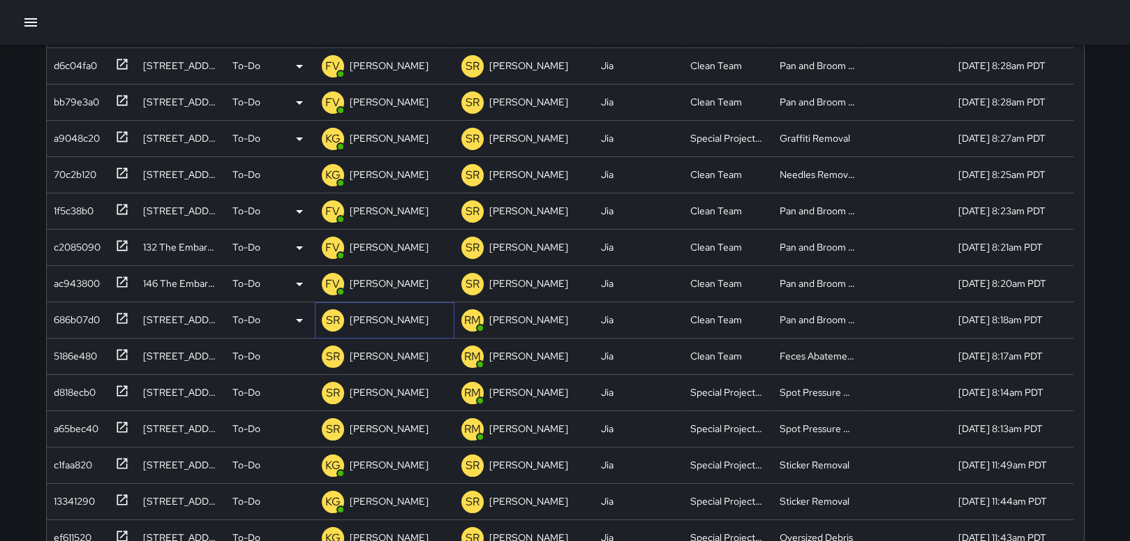
click at [383, 313] on p "[PERSON_NAME]" at bounding box center [389, 320] width 79 height 14
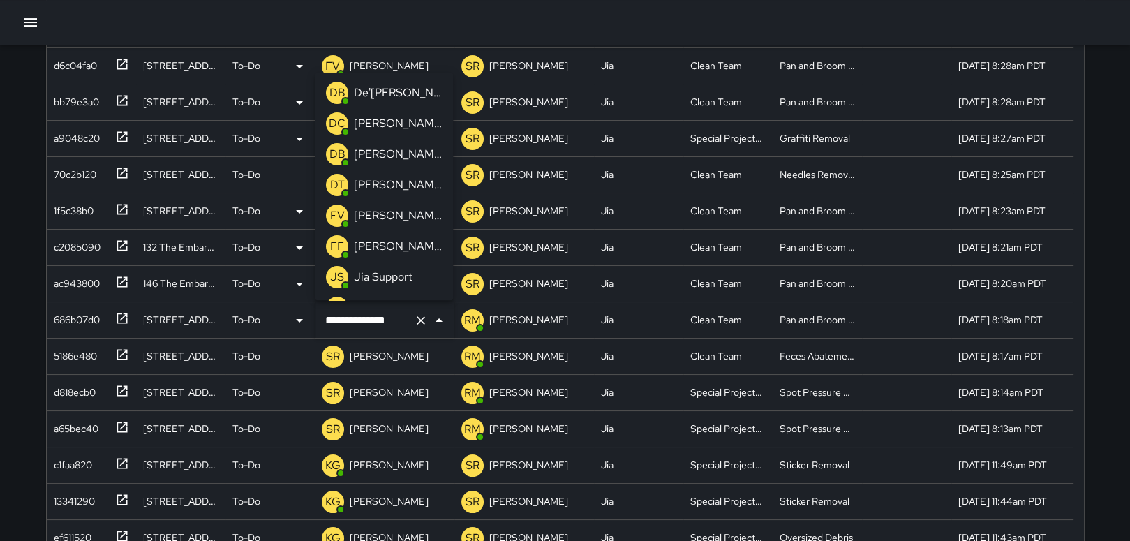
scroll to position [130, 0]
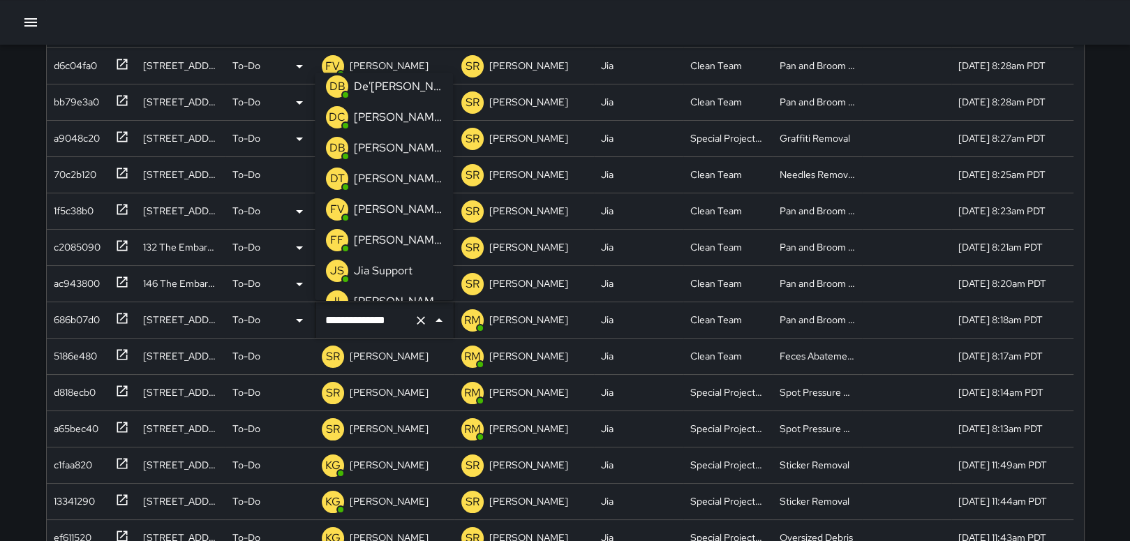
click at [395, 206] on p "[PERSON_NAME]" at bounding box center [398, 209] width 88 height 17
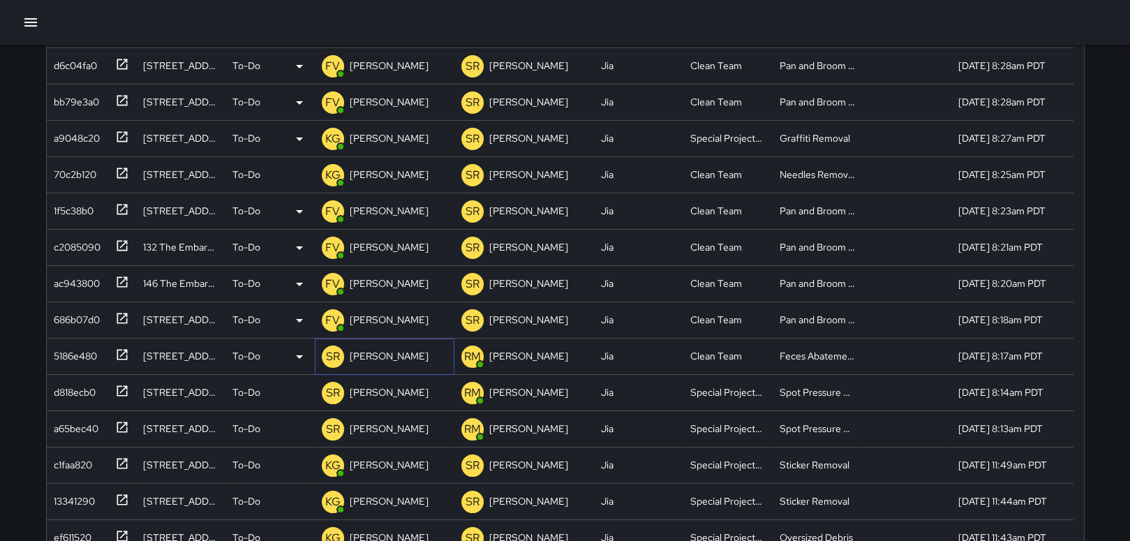
click at [374, 351] on p "[PERSON_NAME]" at bounding box center [389, 356] width 79 height 14
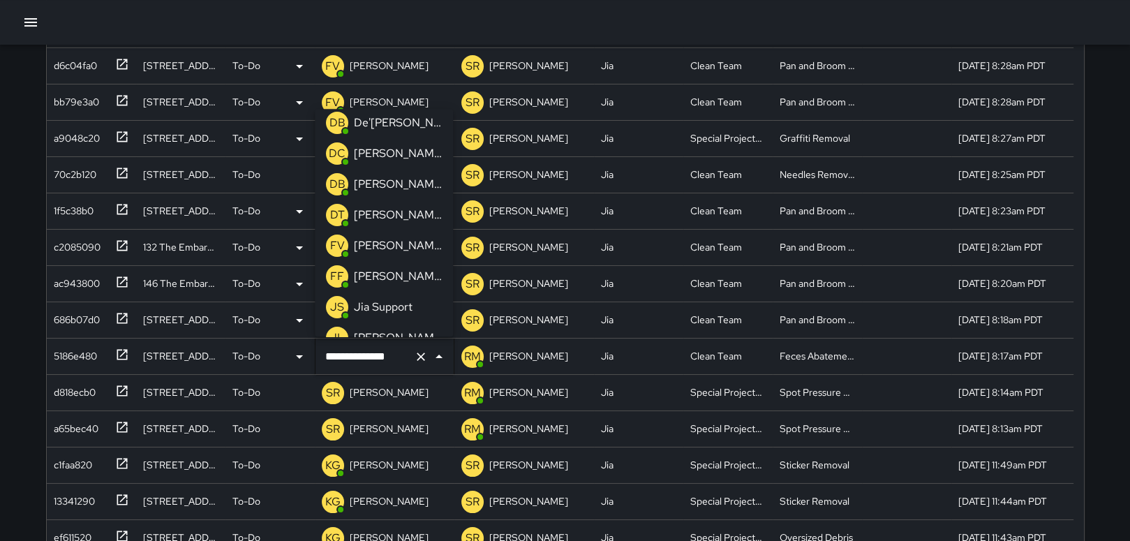
click at [405, 246] on p "[PERSON_NAME]" at bounding box center [398, 245] width 88 height 17
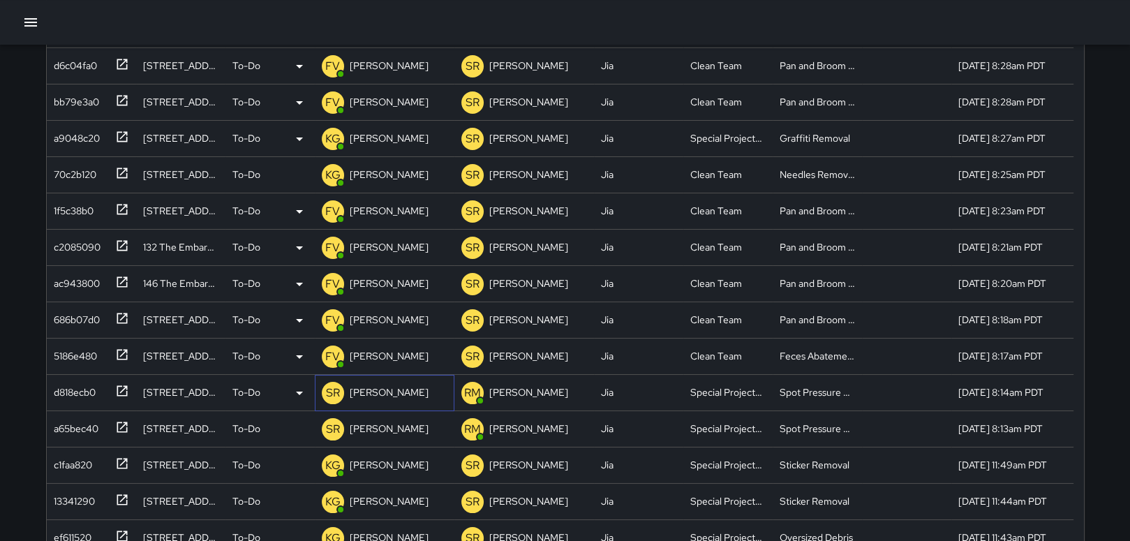
click at [379, 389] on p "[PERSON_NAME]" at bounding box center [389, 392] width 79 height 14
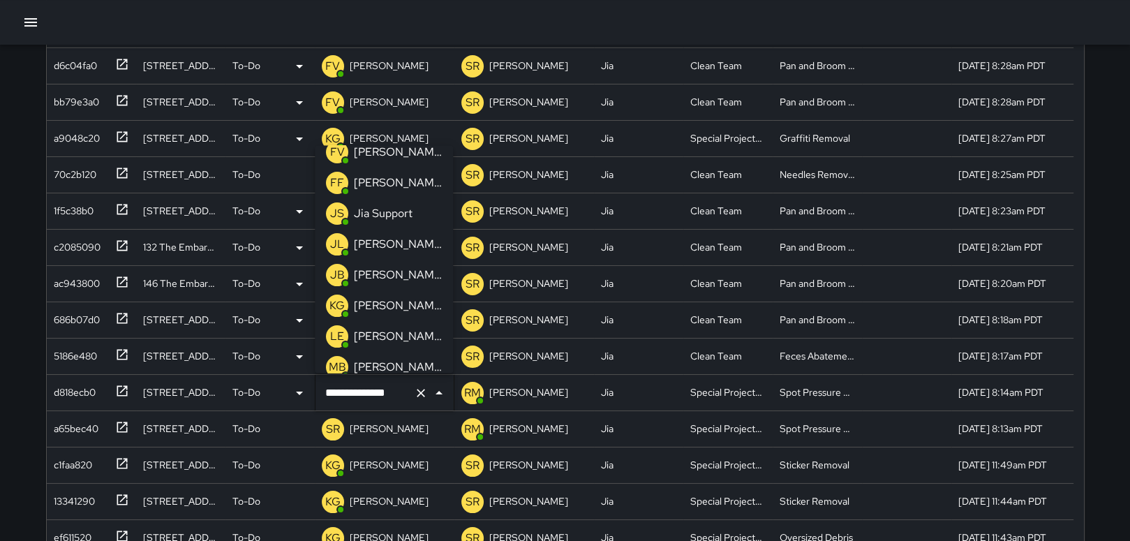
scroll to position [315, 0]
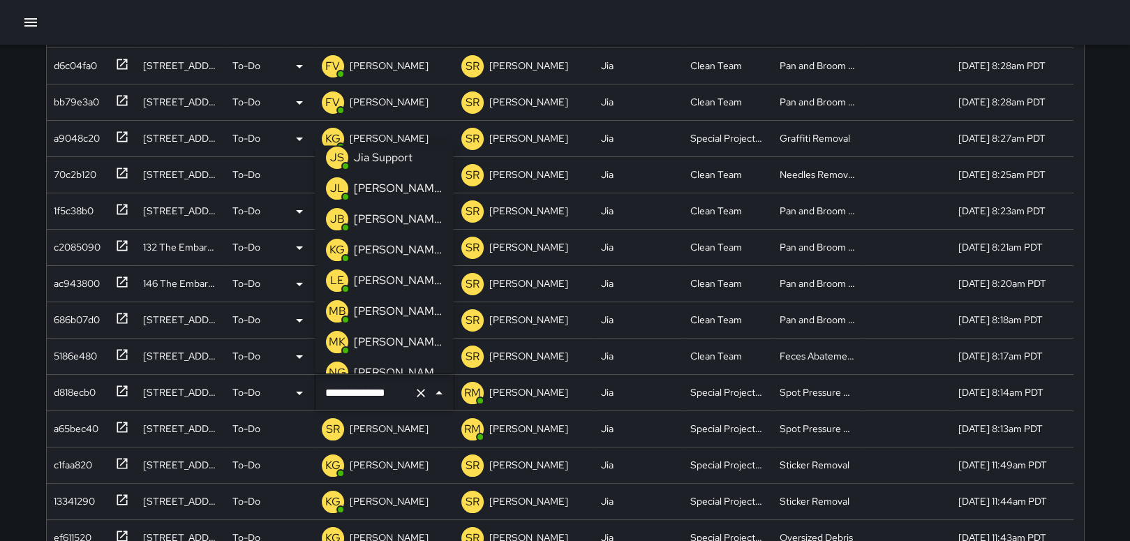
click at [398, 255] on p "[PERSON_NAME]" at bounding box center [398, 249] width 88 height 17
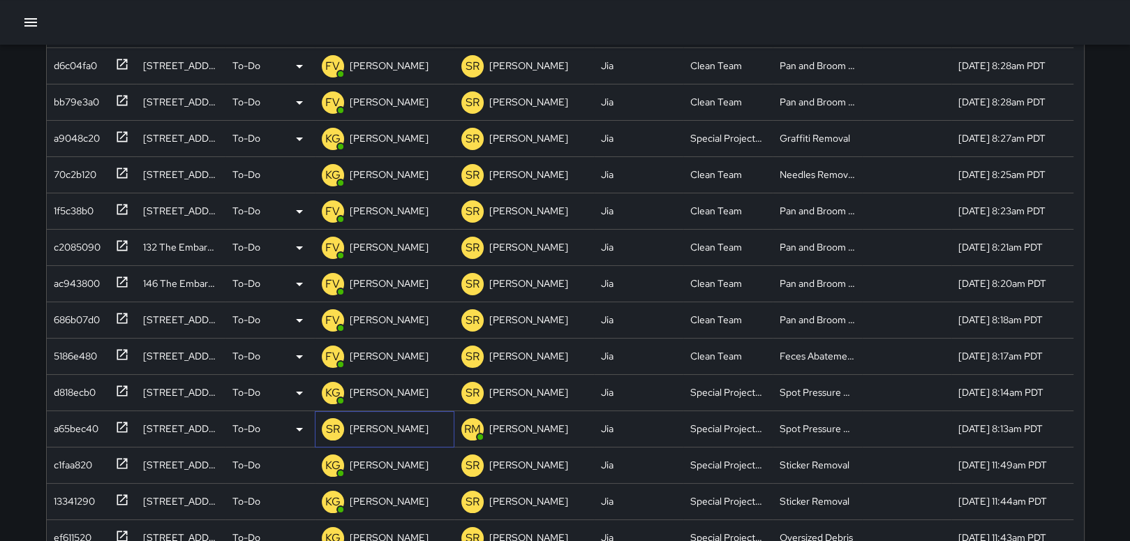
click at [388, 432] on p "[PERSON_NAME]" at bounding box center [389, 428] width 79 height 14
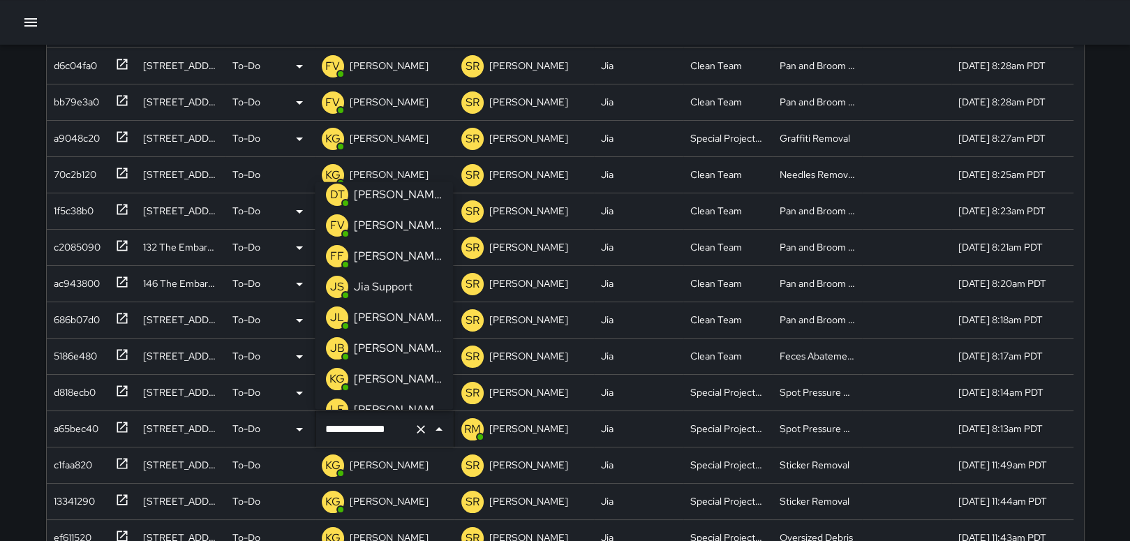
scroll to position [251, 0]
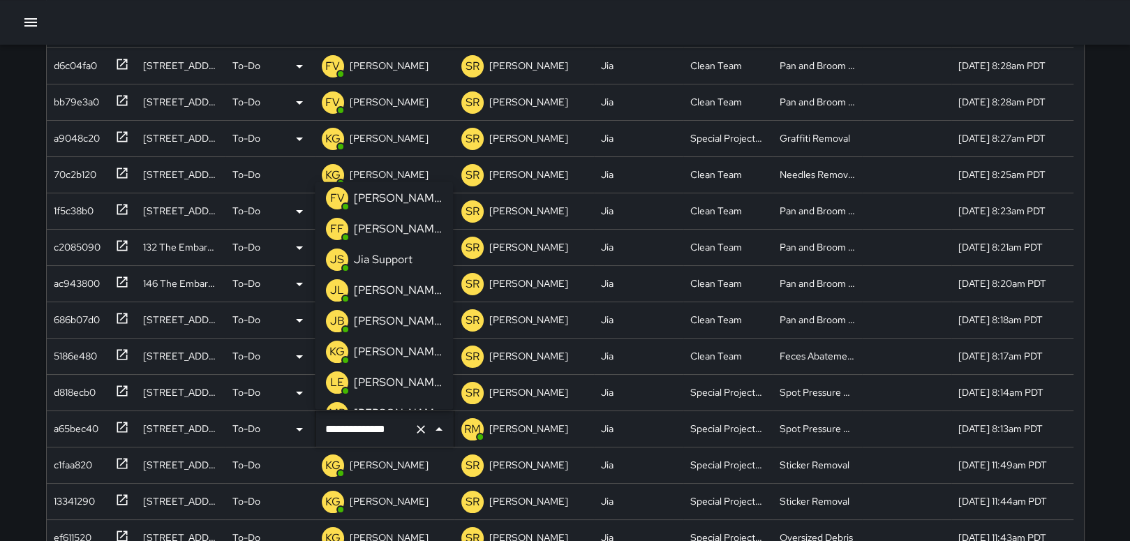
click at [397, 347] on p "[PERSON_NAME]" at bounding box center [398, 351] width 88 height 17
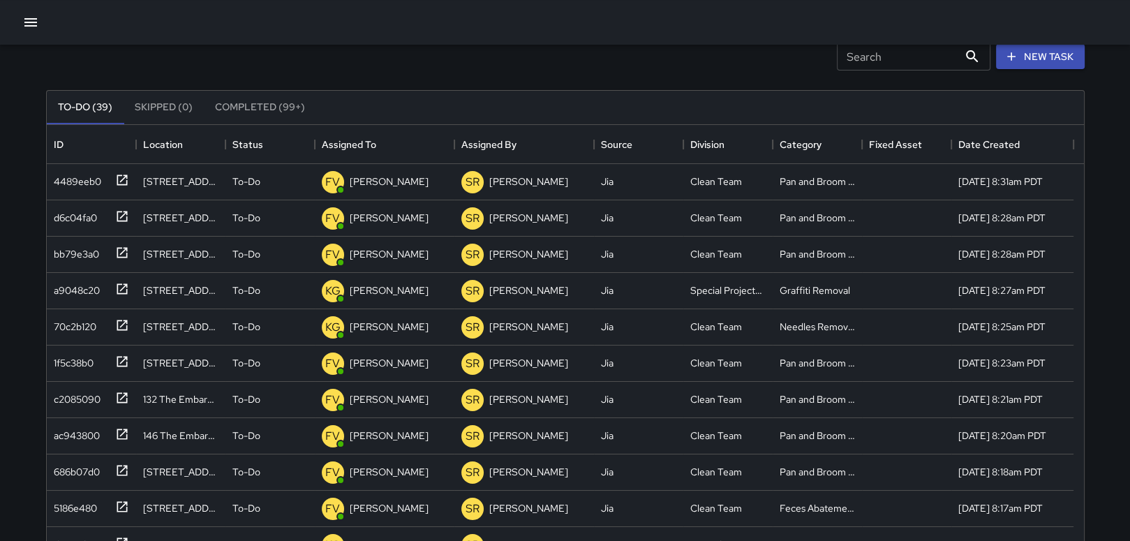
scroll to position [0, 0]
